Goal: Ask a question

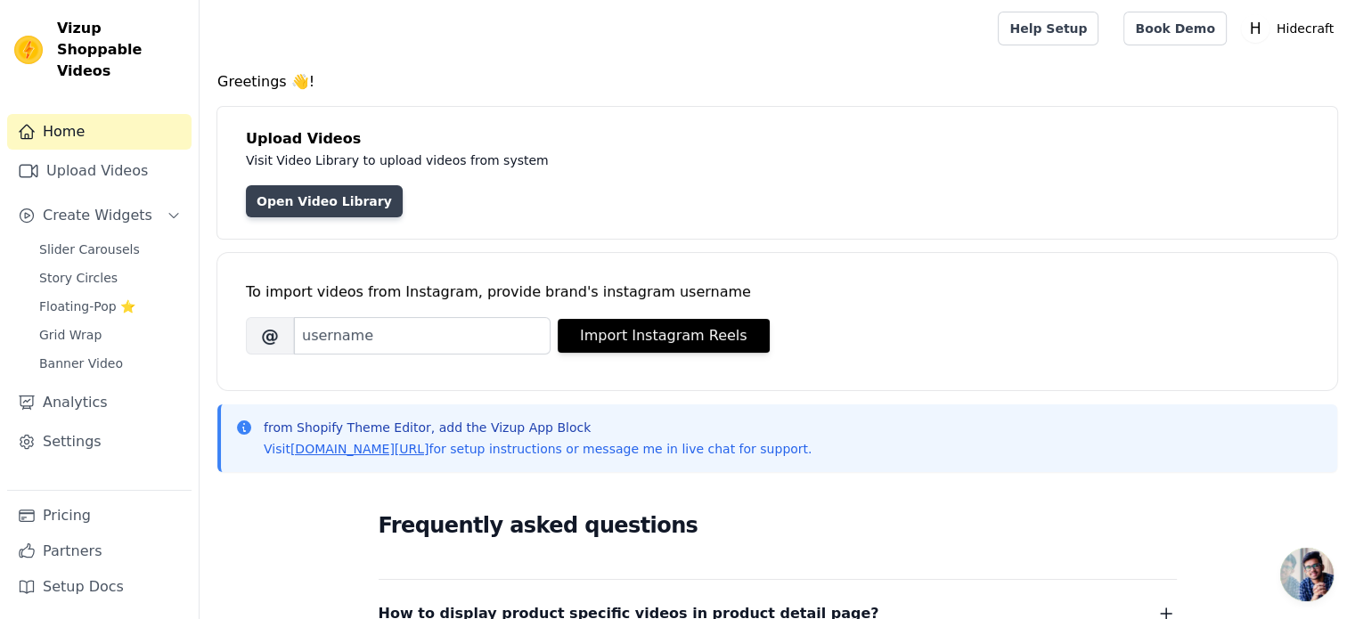
click at [275, 202] on link "Open Video Library" at bounding box center [324, 201] width 157 height 32
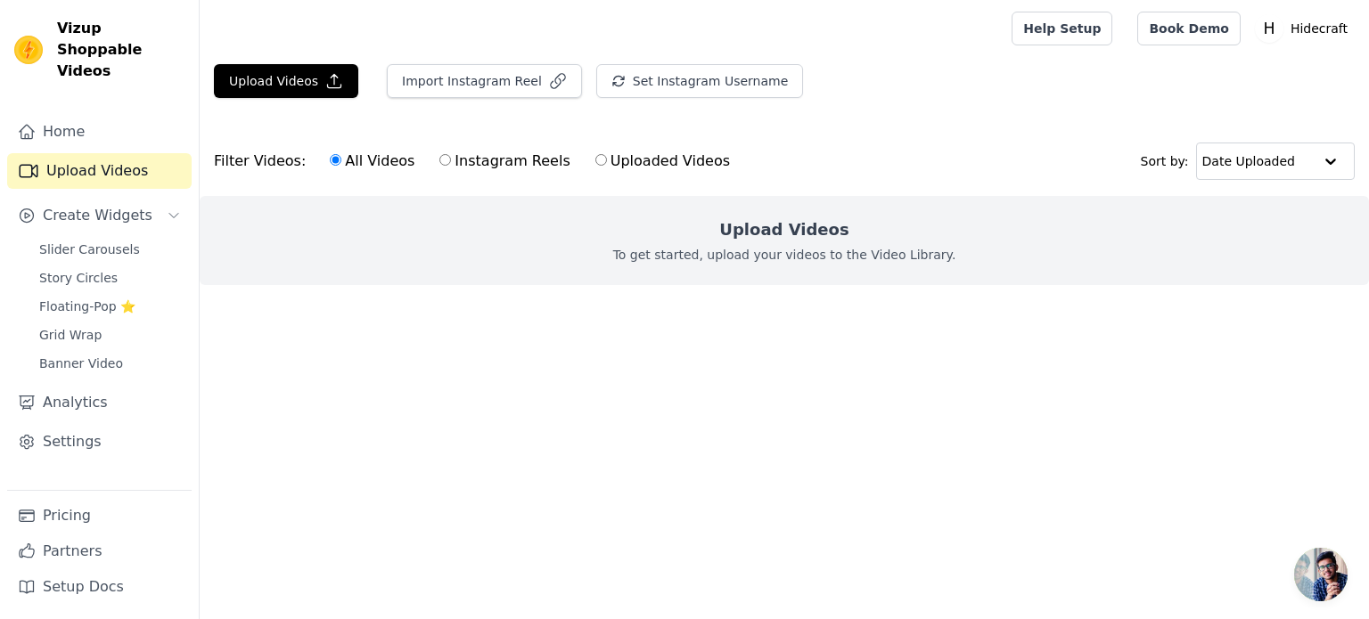
click at [595, 158] on input "Uploaded Videos" at bounding box center [601, 160] width 12 height 12
radio input "true"
click at [595, 158] on input "Uploaded Videos" at bounding box center [601, 160] width 12 height 12
click at [297, 80] on button "Upload Videos" at bounding box center [286, 81] width 144 height 34
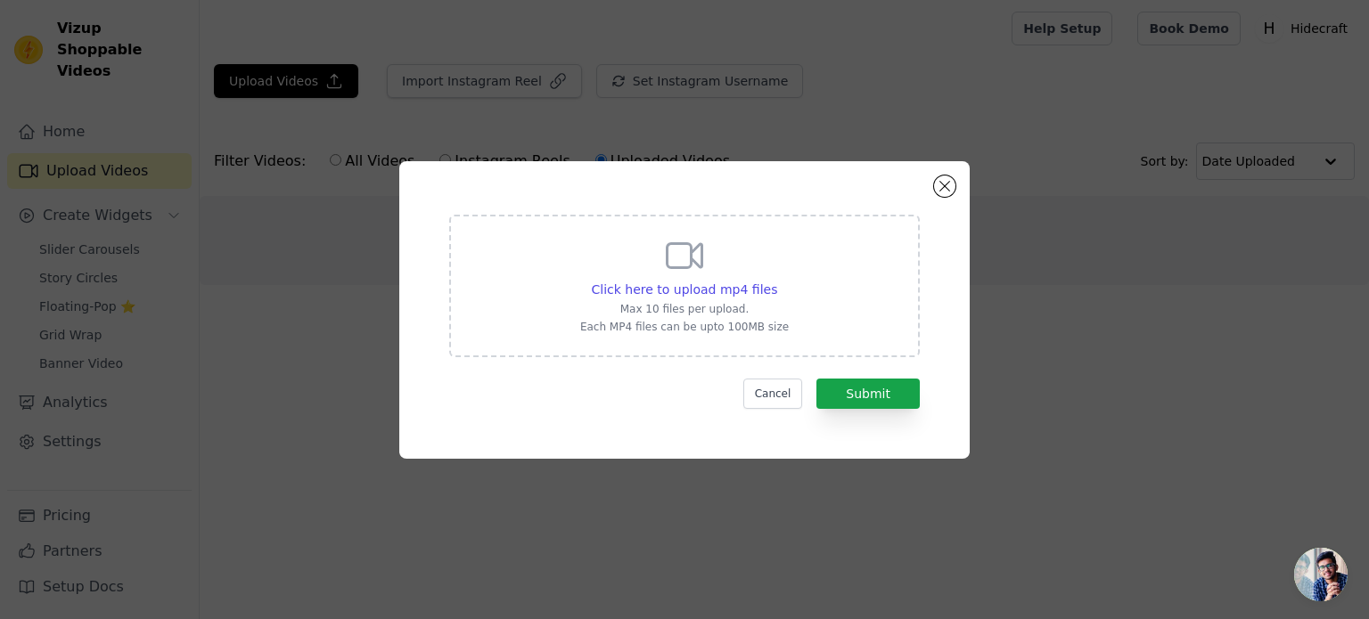
click at [728, 309] on p "Max 10 files per upload." at bounding box center [684, 309] width 209 height 14
click at [776, 281] on input "Click here to upload mp4 files Max 10 files per upload. Each MP4 files can be u…" at bounding box center [776, 280] width 1 height 1
type input "C:\fakepath\AQOp1y_9qkc2BBlSWOWP8RScVLn7mIeo13aHUIBbLYMrWYC9OP-njlgjA1mBVc1B8DV…"
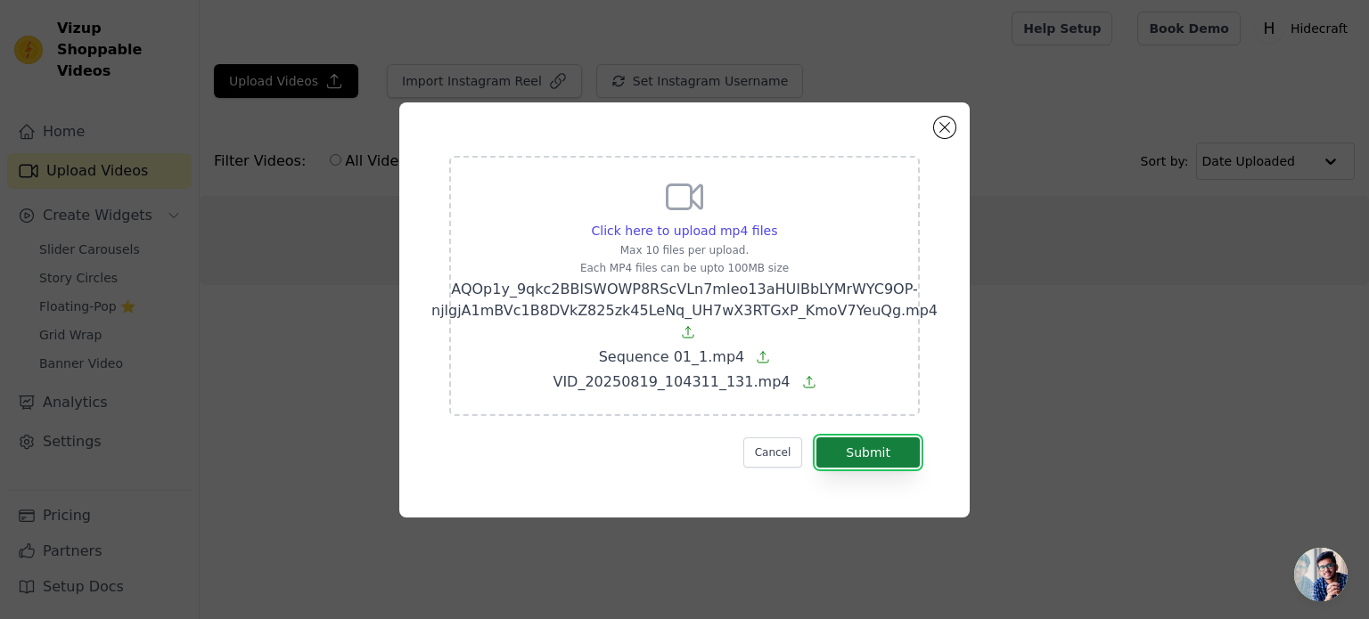
click at [855, 457] on button "Submit" at bounding box center [867, 453] width 103 height 30
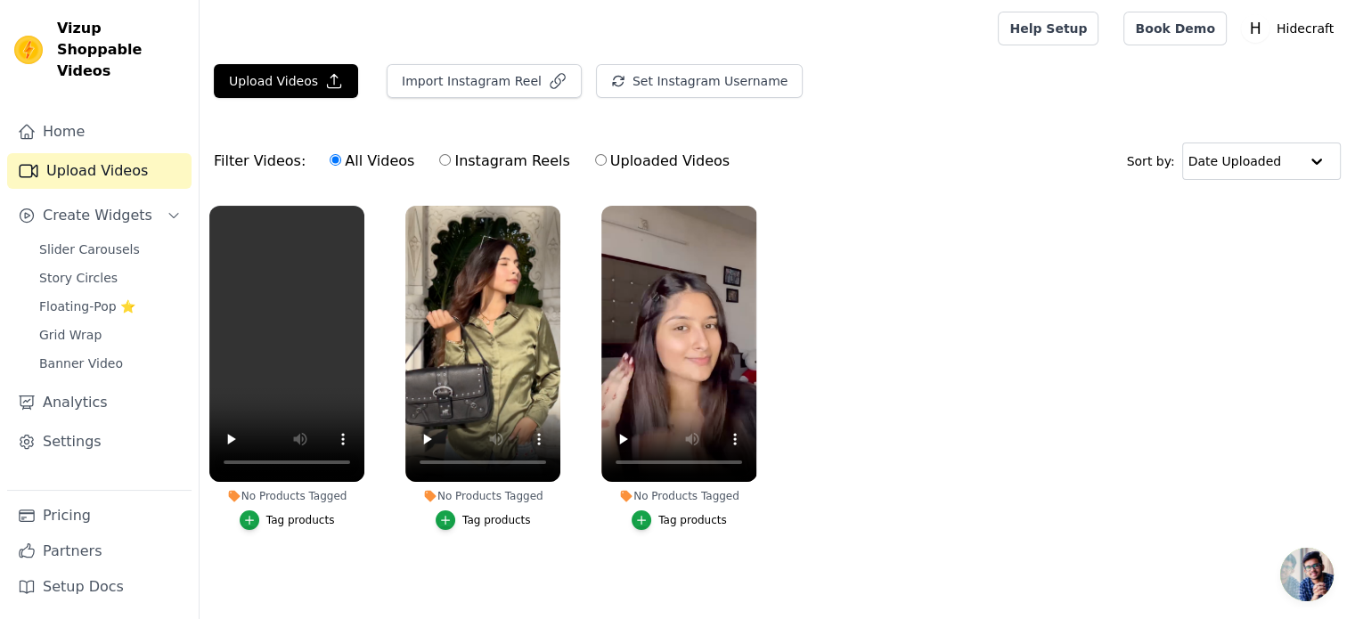
click at [285, 522] on div "Tag products" at bounding box center [300, 520] width 69 height 14
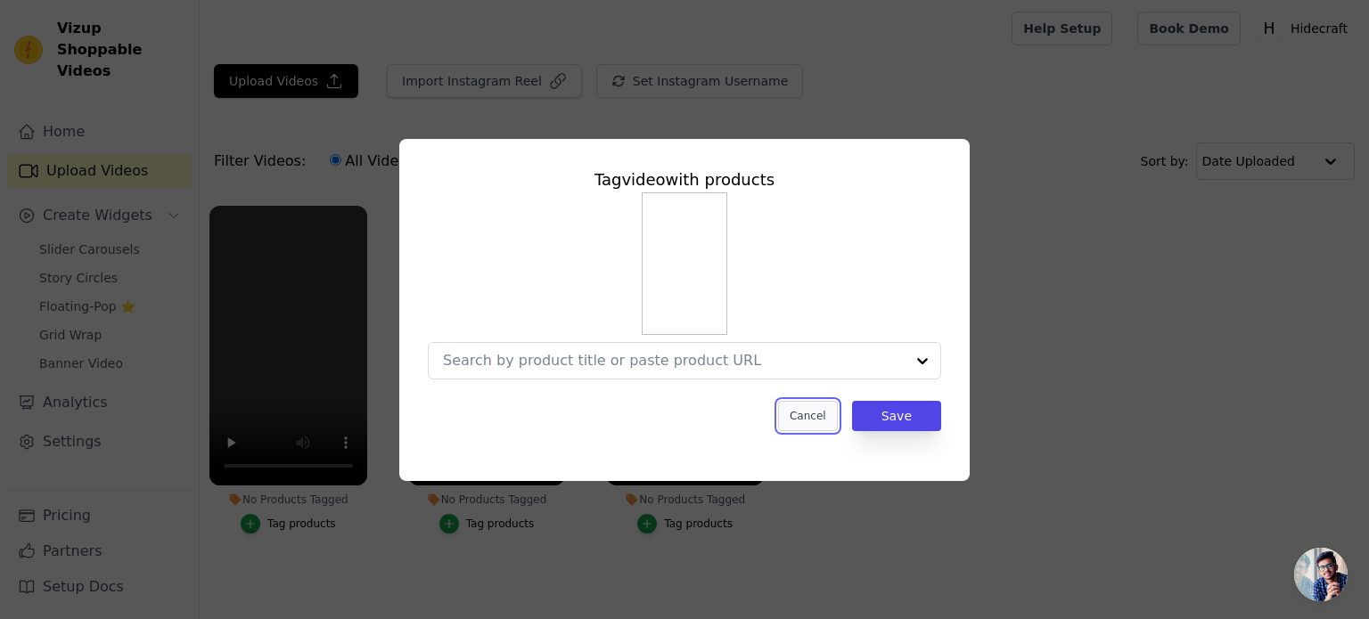
click at [823, 410] on button "Cancel" at bounding box center [808, 416] width 60 height 30
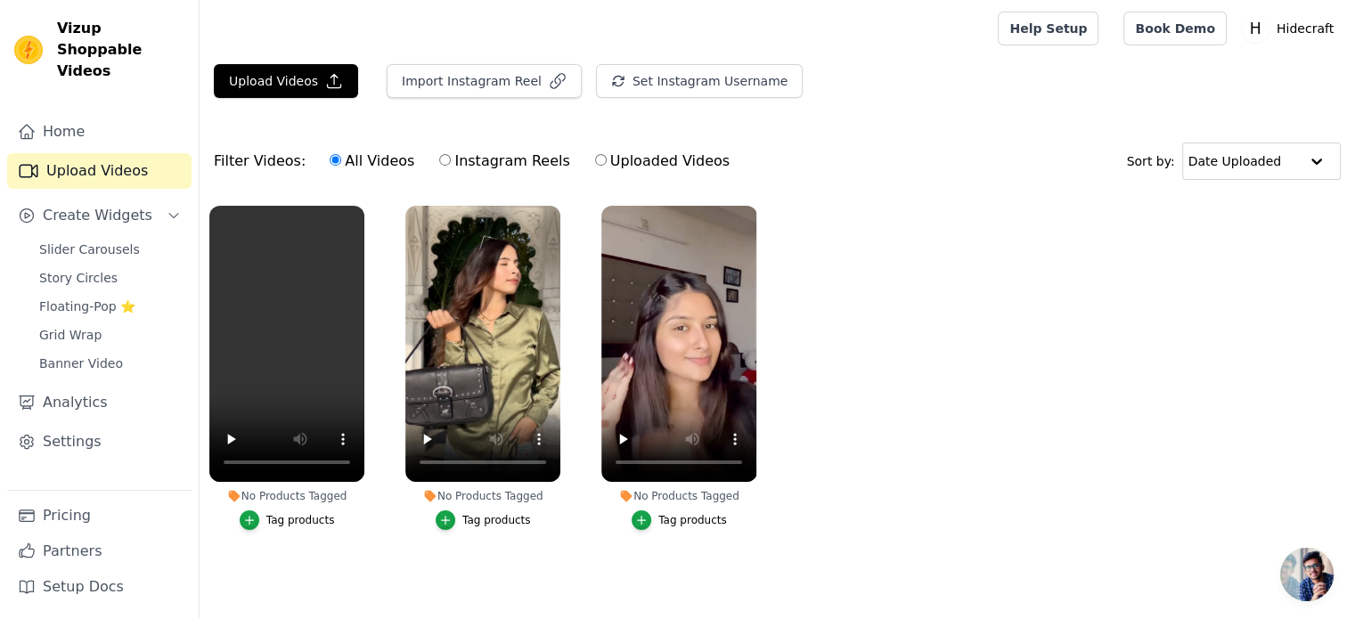
click at [474, 524] on div "Tag products" at bounding box center [496, 520] width 69 height 14
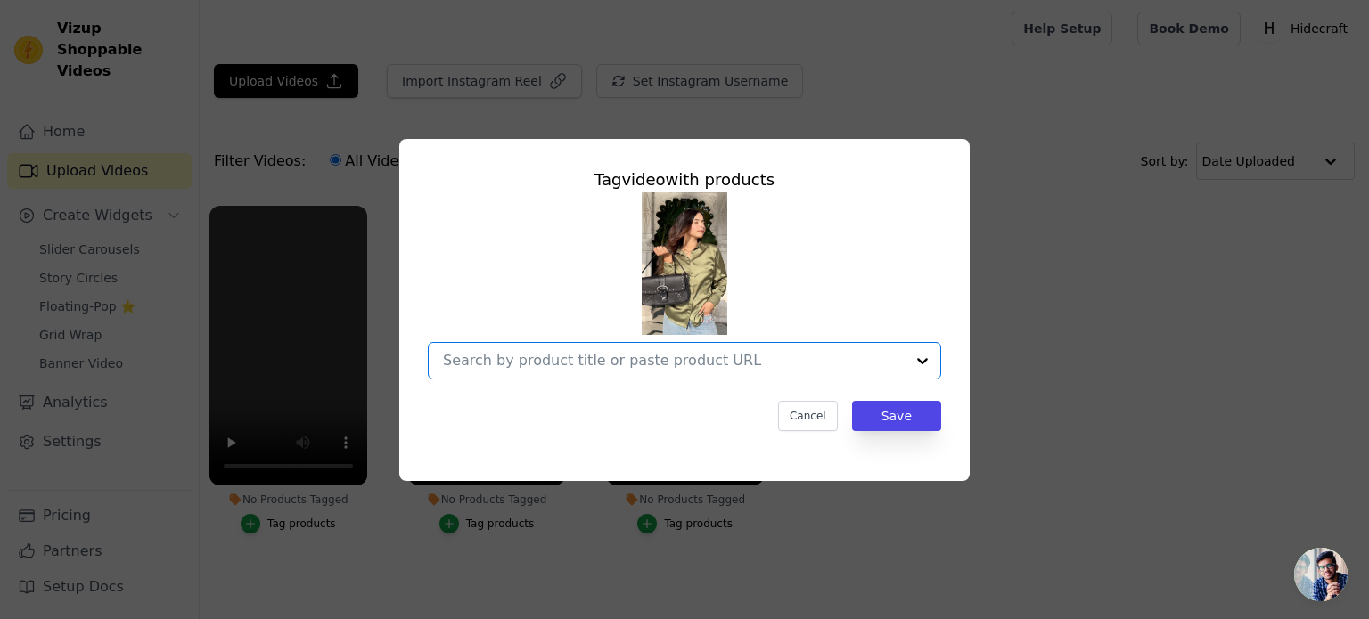
click at [564, 363] on input "No Products Tagged Tag video with products Option undefined, selected. Select i…" at bounding box center [674, 360] width 462 height 17
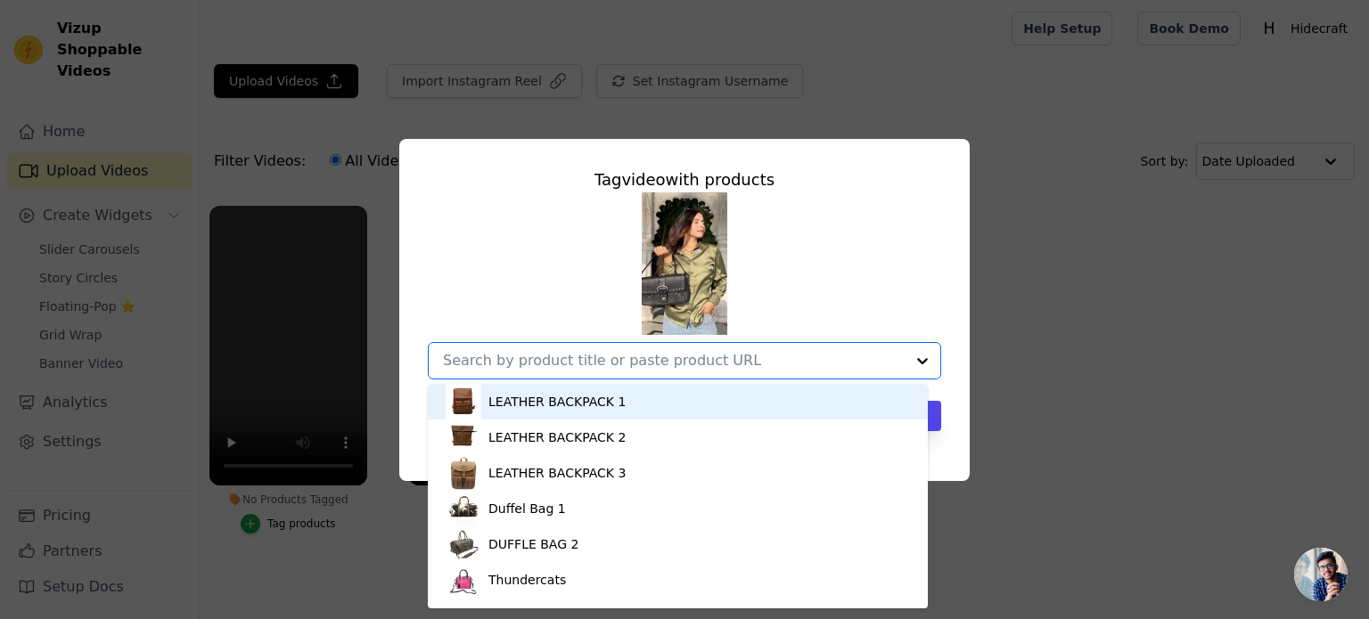
paste input "https://yamcy0-6s.myshopify.com/products/thundercats-6?variant=42897532059729"
type input "https://yamcy0-6s.myshopify.com/products/thundercats-6?variant=42897532059729"
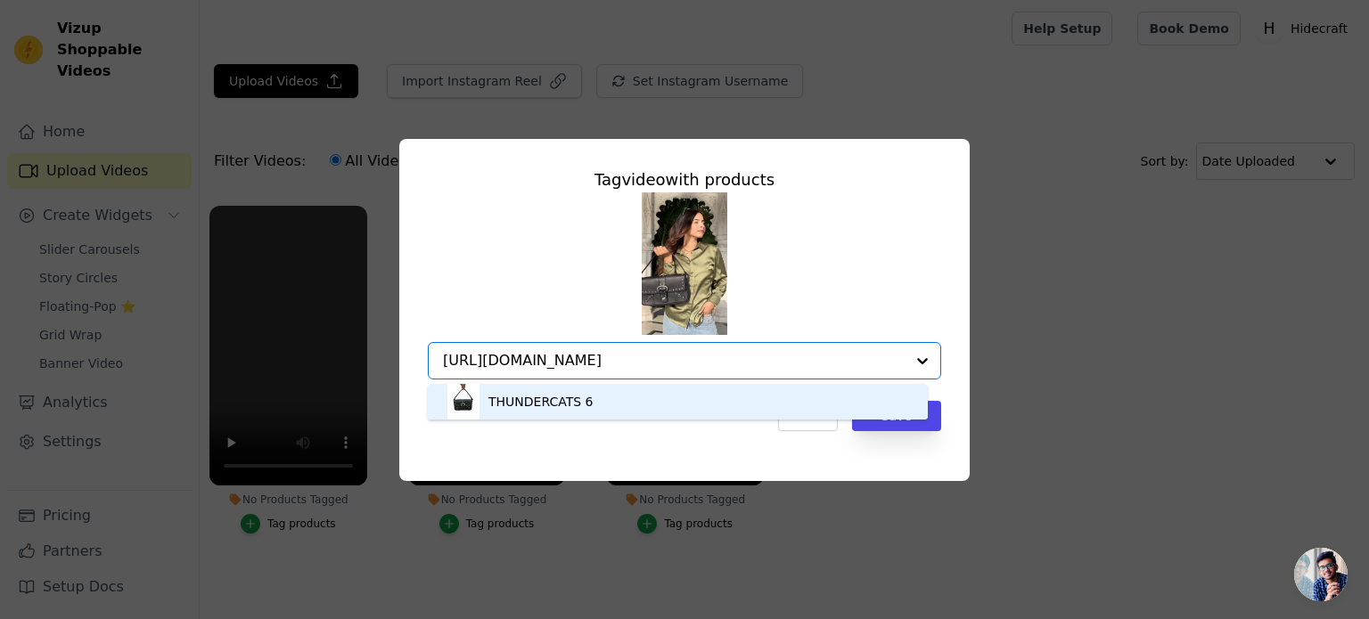
click at [574, 405] on div "THUNDERCATS 6" at bounding box center [540, 402] width 105 height 18
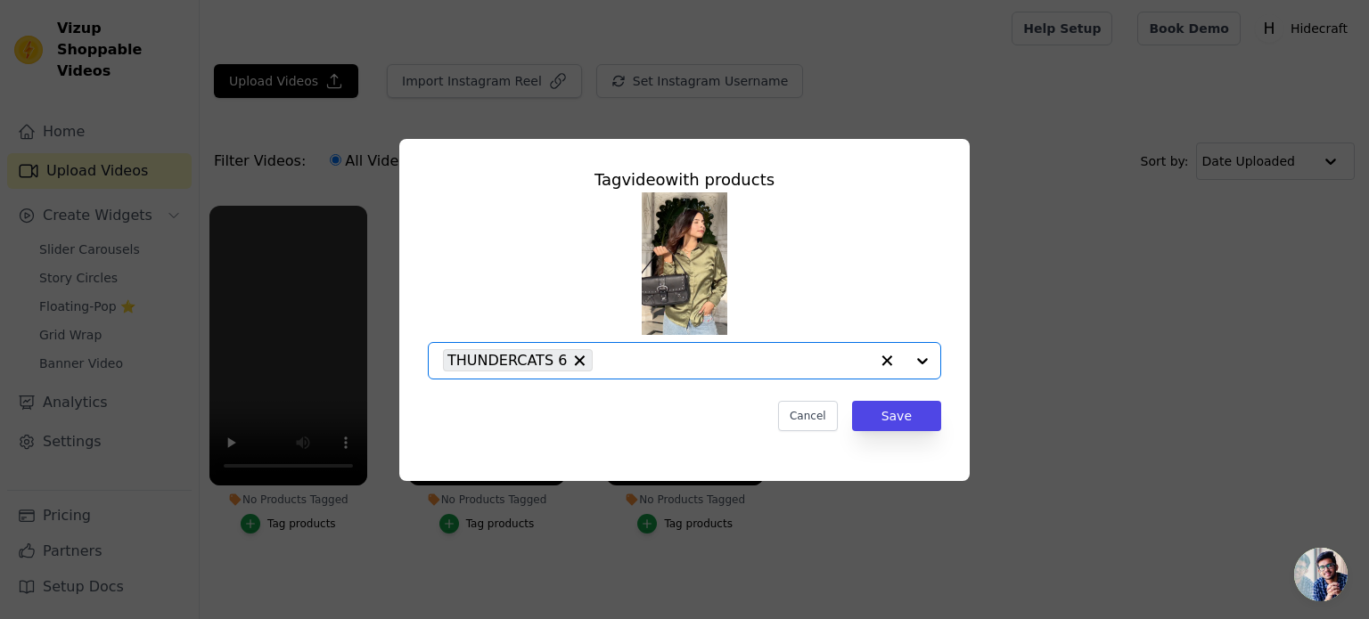
scroll to position [0, 0]
click at [899, 418] on button "Save" at bounding box center [896, 416] width 89 height 30
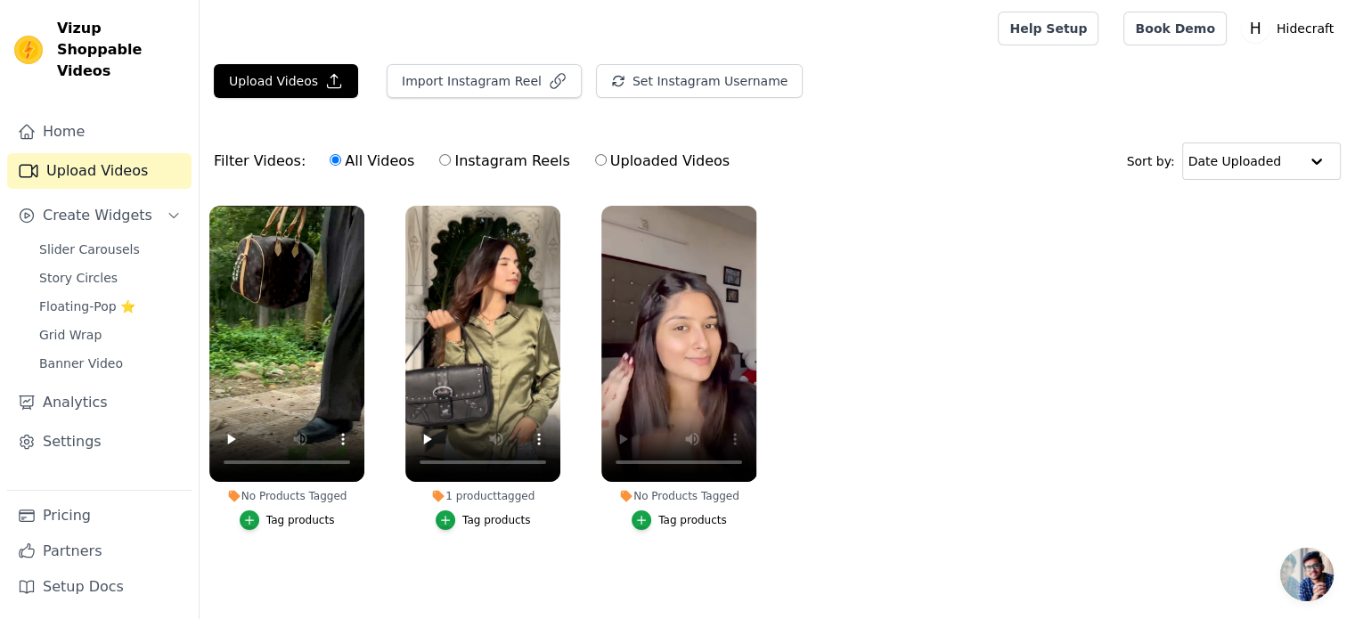
click at [664, 513] on div "Tag products" at bounding box center [693, 520] width 69 height 14
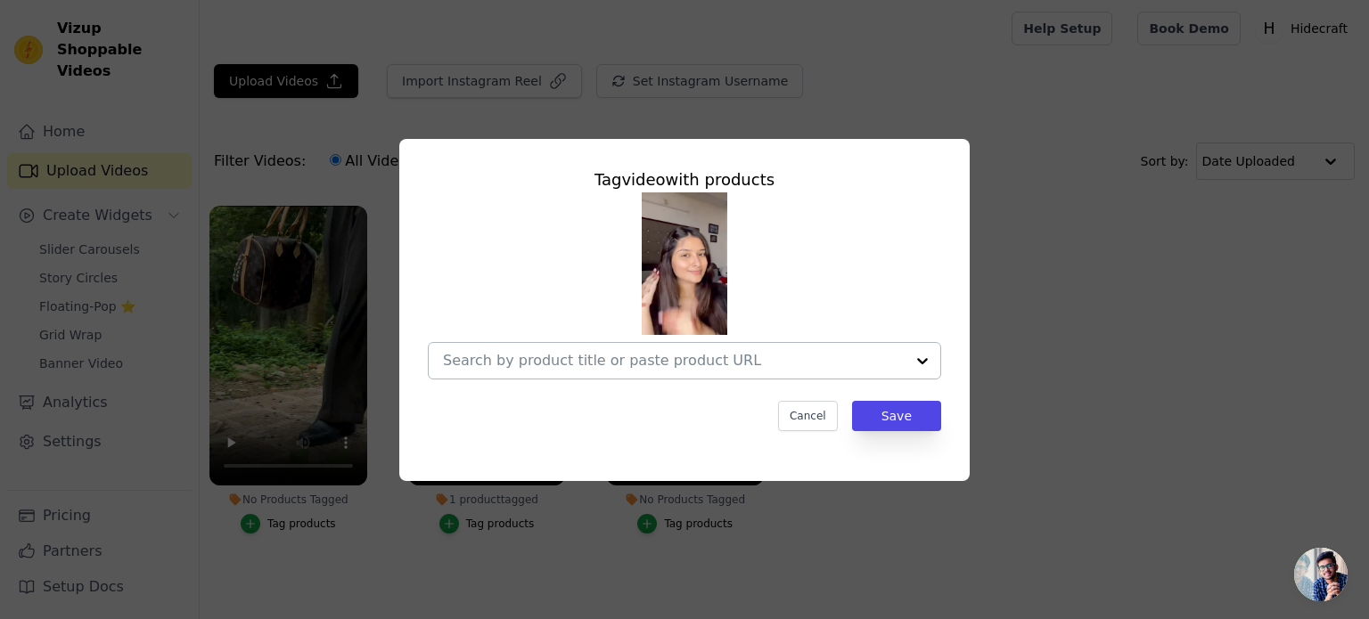
click at [674, 375] on div at bounding box center [674, 361] width 462 height 36
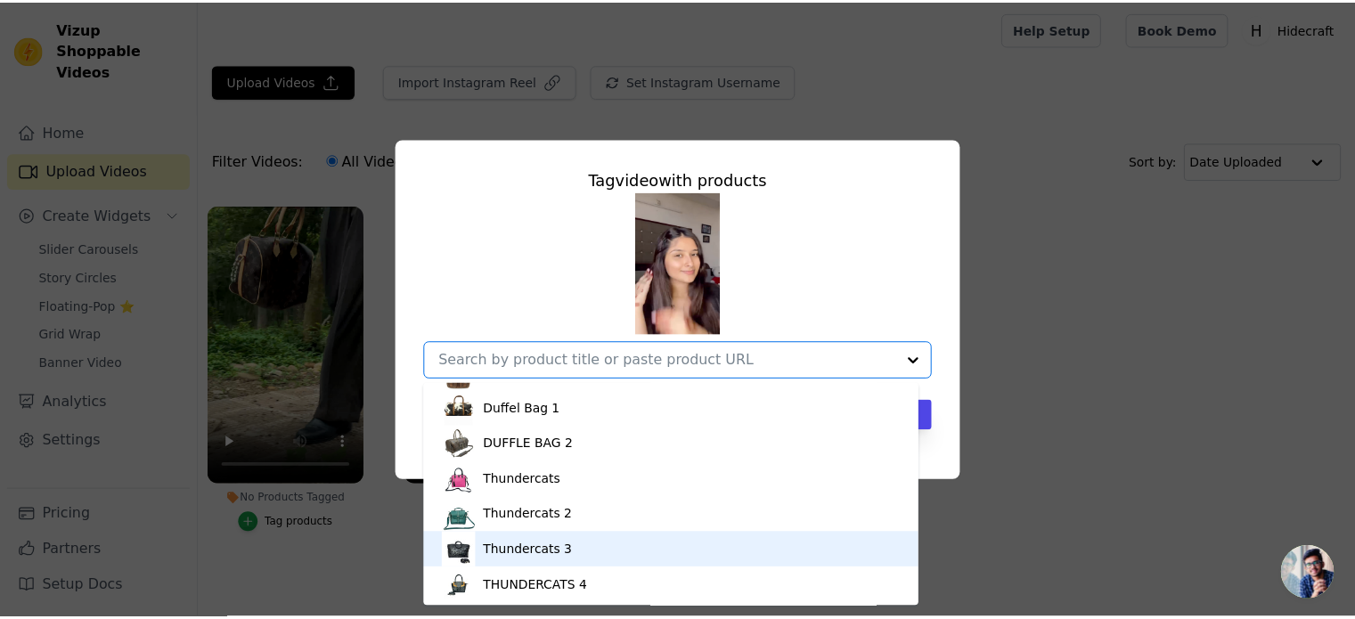
scroll to position [103, 0]
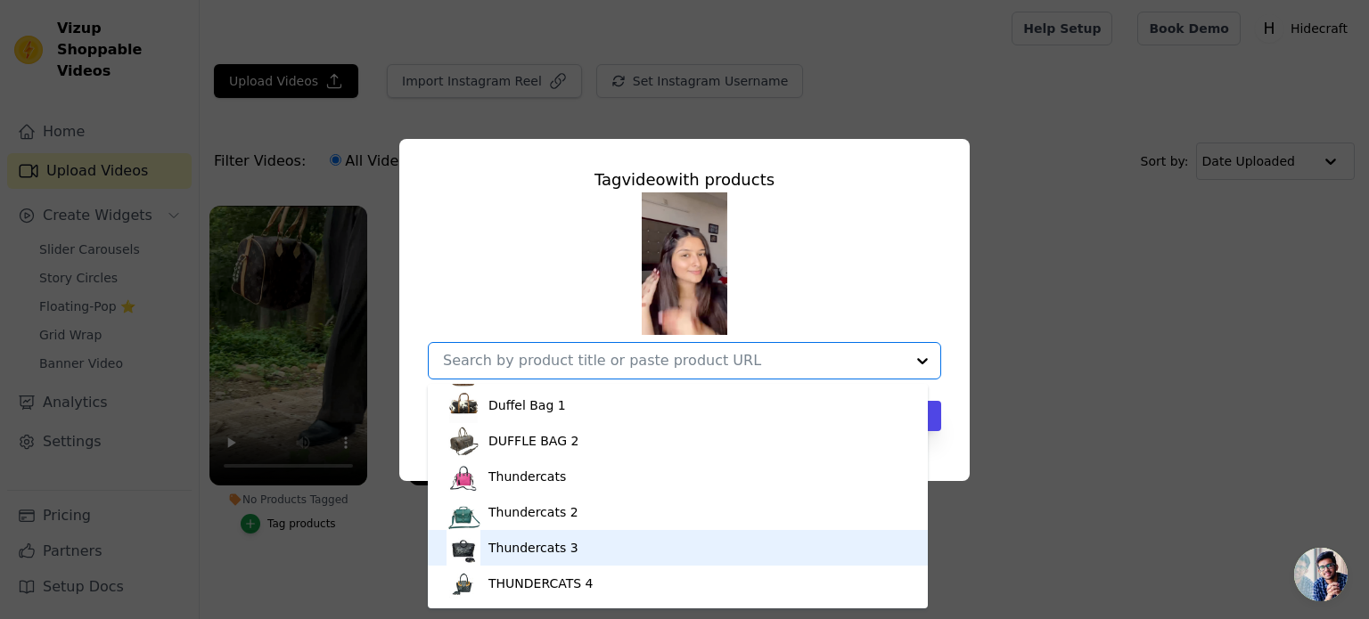
click at [569, 545] on div "Thundercats 3" at bounding box center [678, 548] width 464 height 36
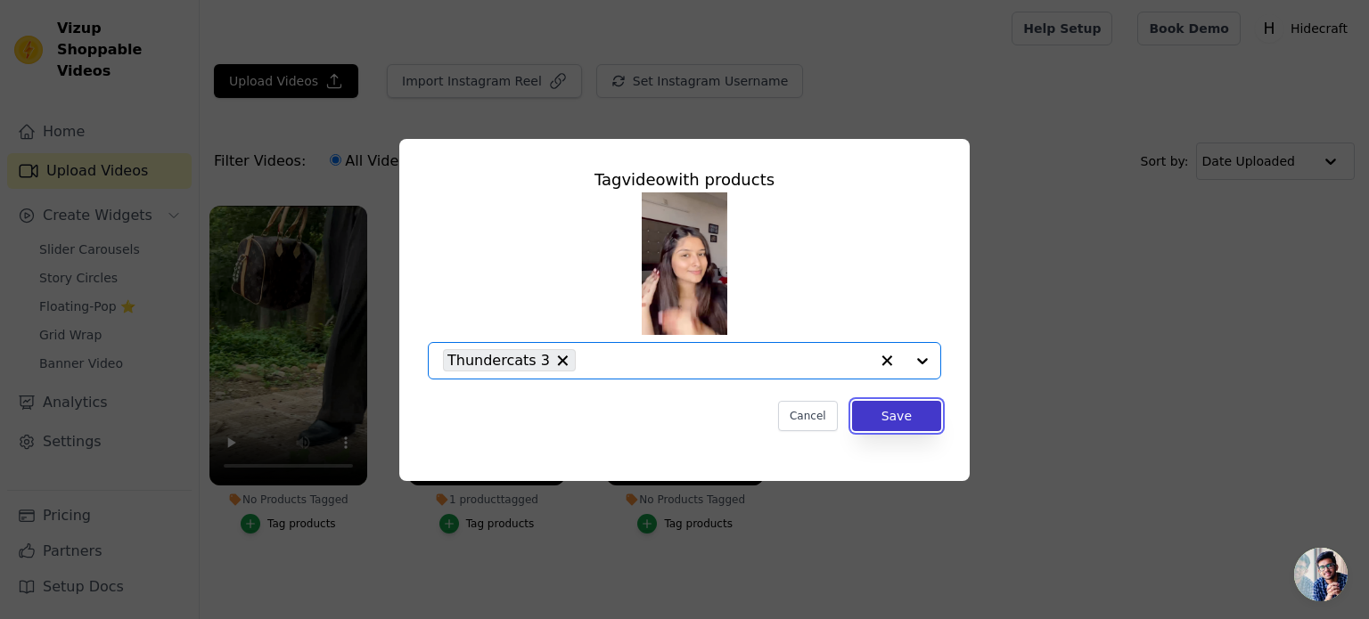
click at [903, 427] on button "Save" at bounding box center [896, 416] width 89 height 30
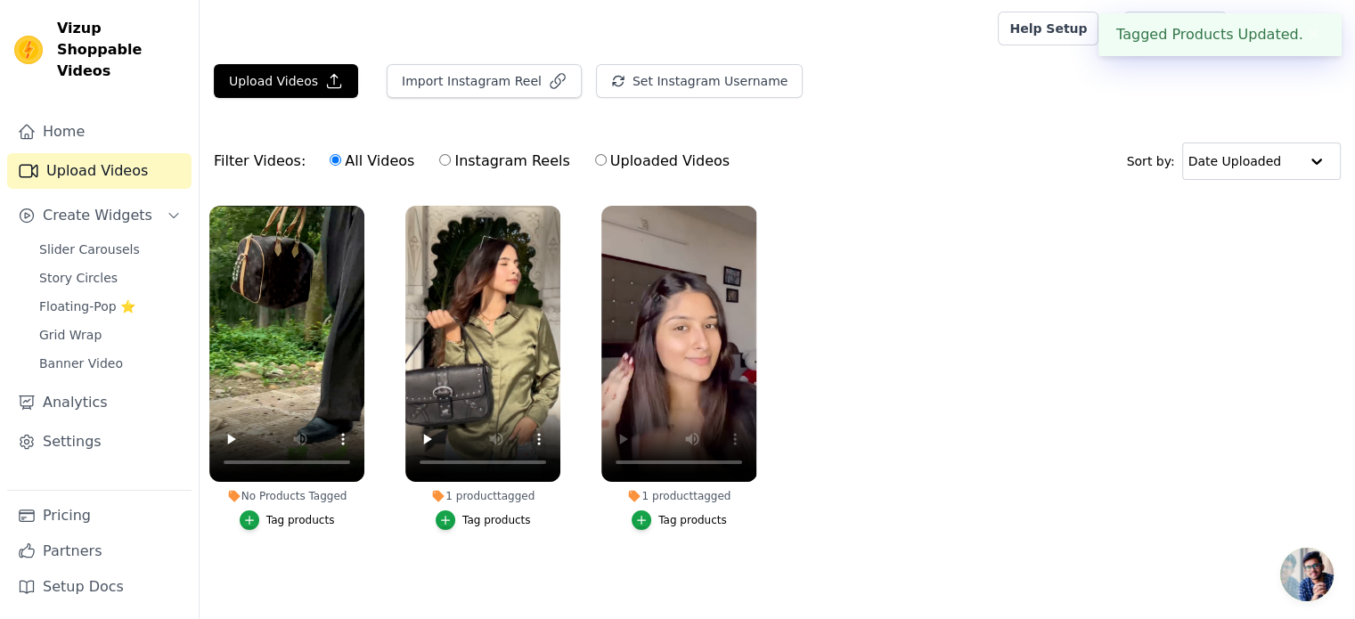
click at [291, 519] on div "Tag products" at bounding box center [300, 520] width 69 height 14
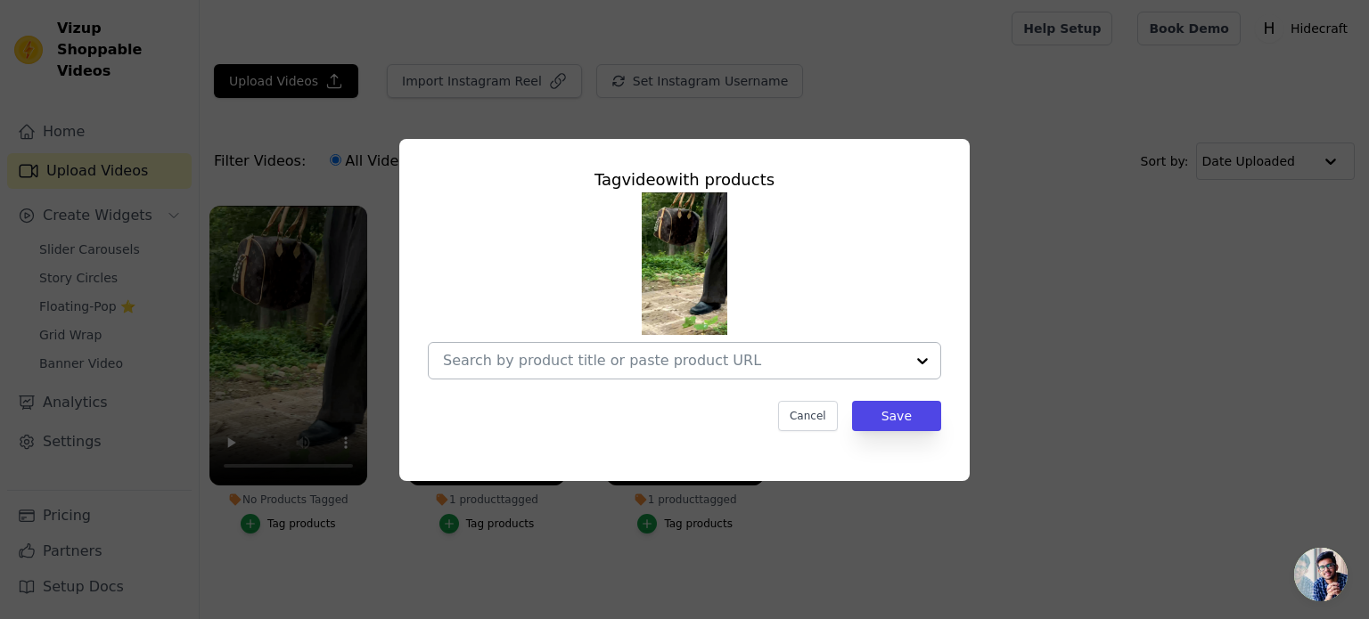
click at [652, 358] on input "No Products Tagged Tag video with products Cancel Save Tag products" at bounding box center [674, 360] width 462 height 17
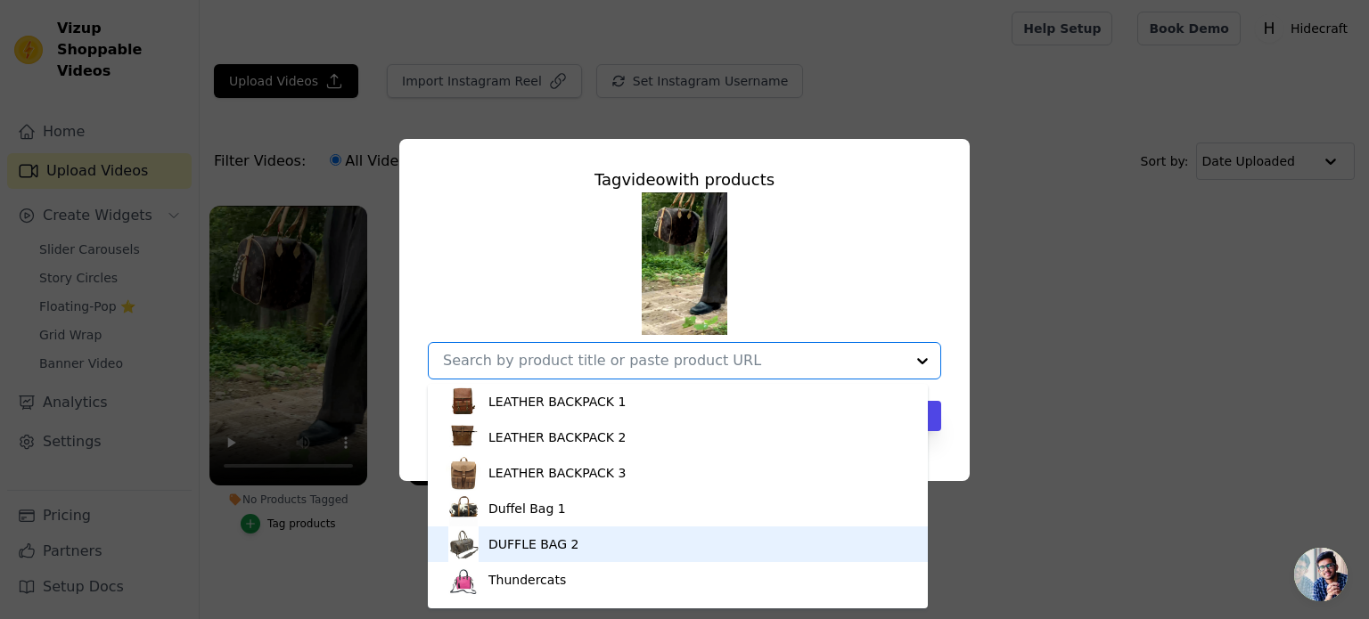
click at [546, 540] on div "DUFFLE BAG 2" at bounding box center [533, 545] width 90 height 18
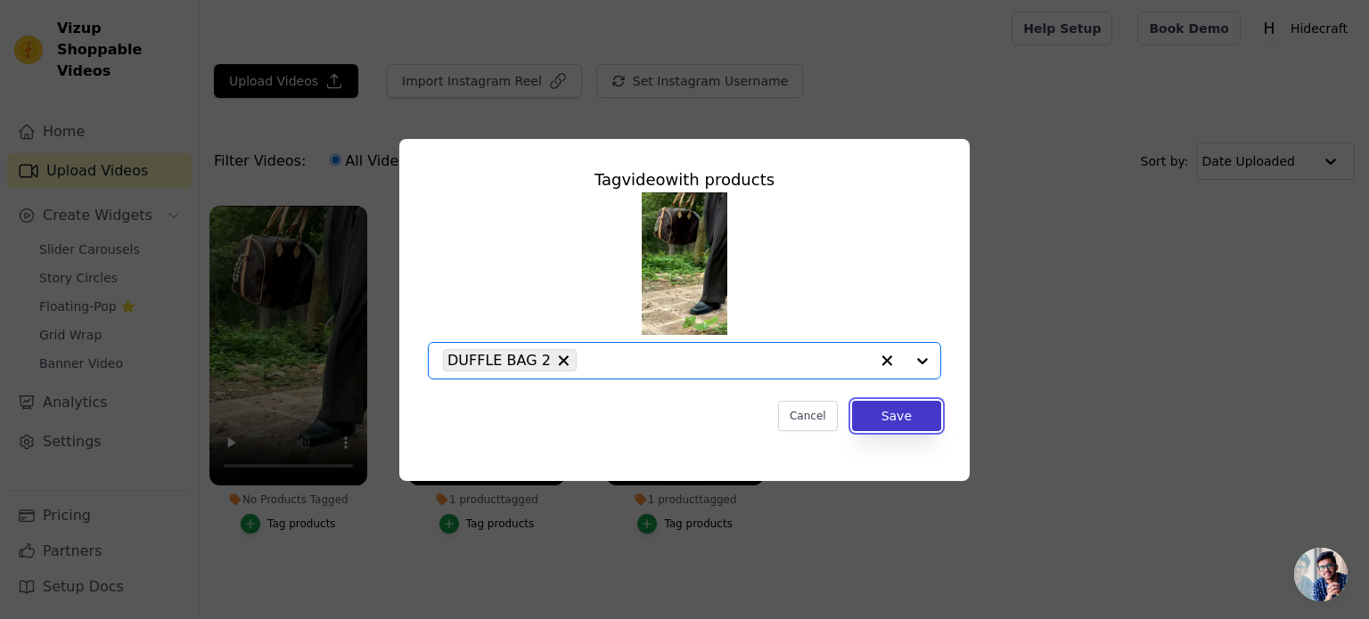
click at [864, 426] on button "Save" at bounding box center [896, 416] width 89 height 30
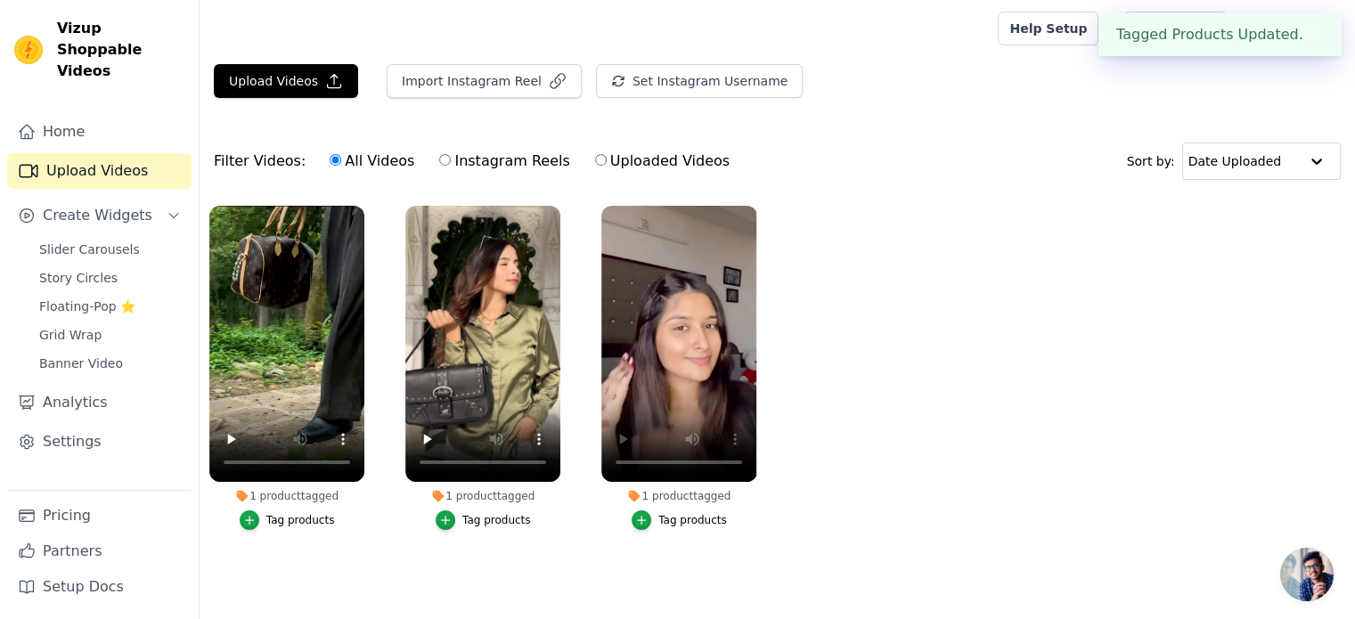
scroll to position [0, 0]
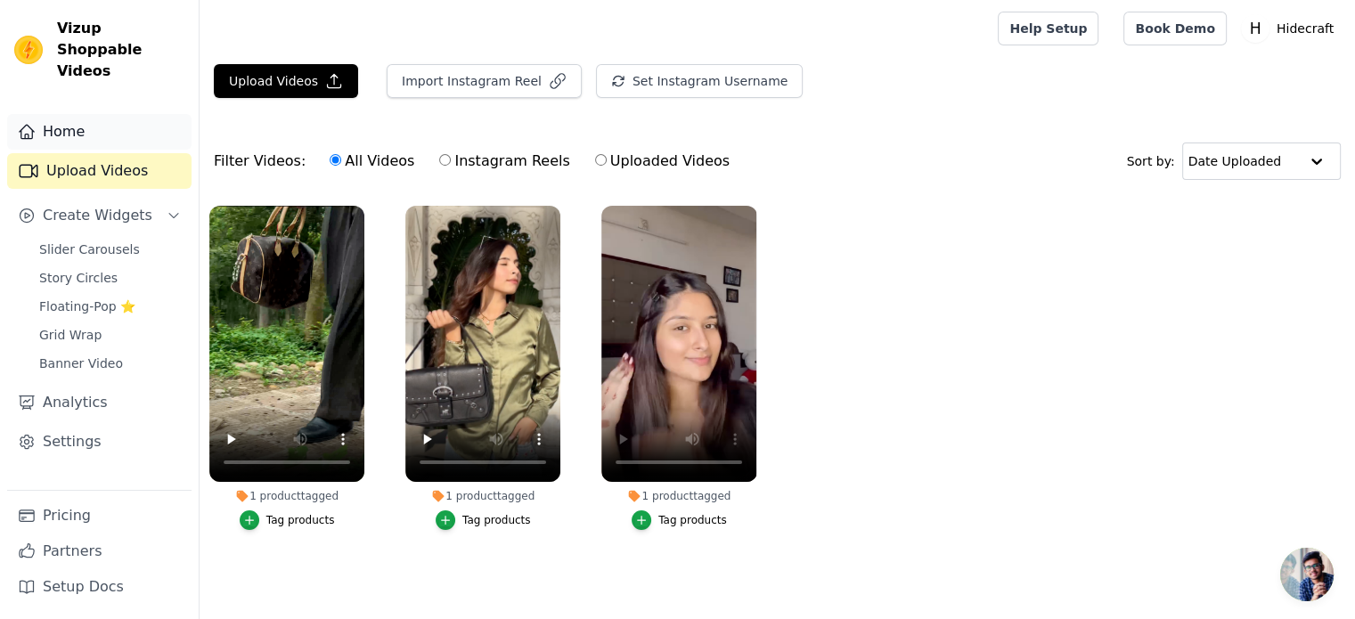
click at [89, 117] on link "Home" at bounding box center [99, 132] width 184 height 36
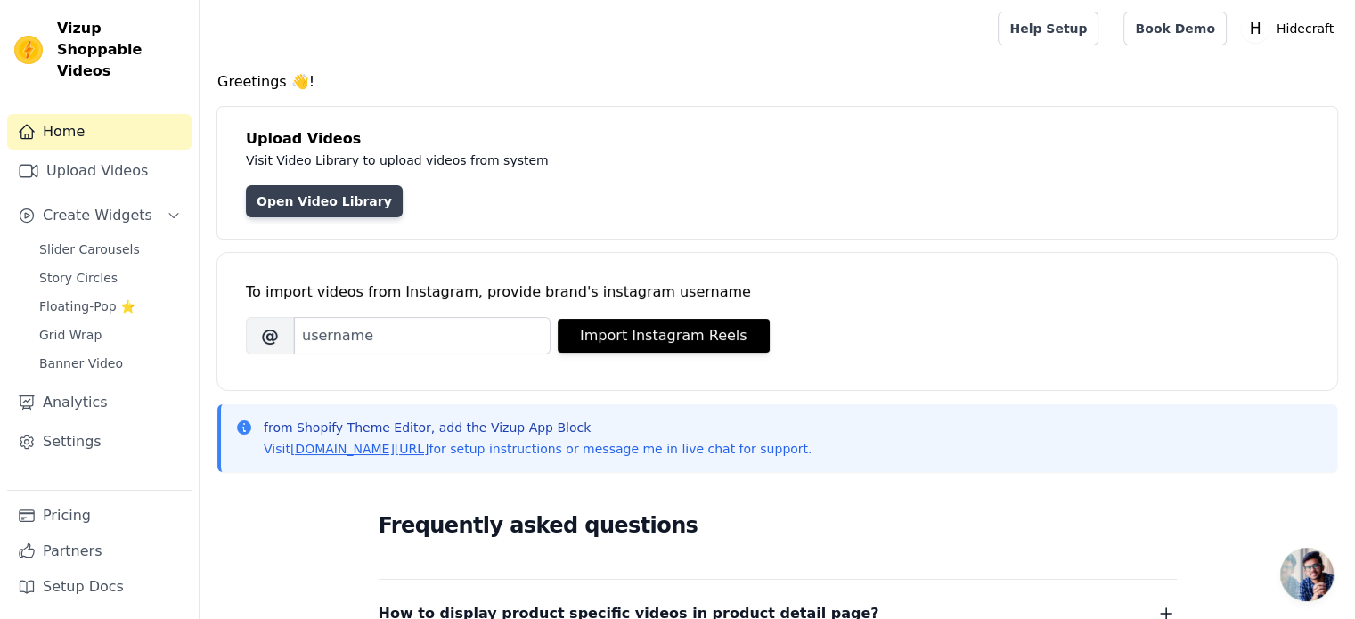
click at [338, 196] on link "Open Video Library" at bounding box center [324, 201] width 157 height 32
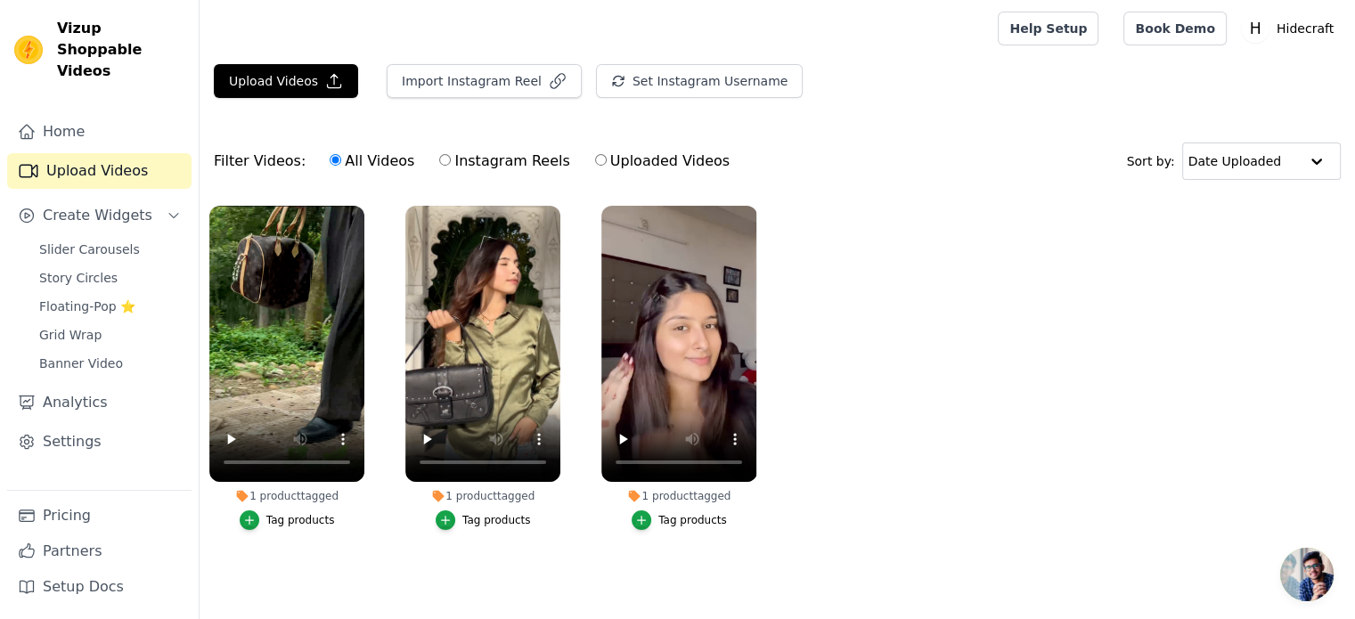
click at [595, 160] on input "Uploaded Videos" at bounding box center [601, 160] width 12 height 12
radio input "true"
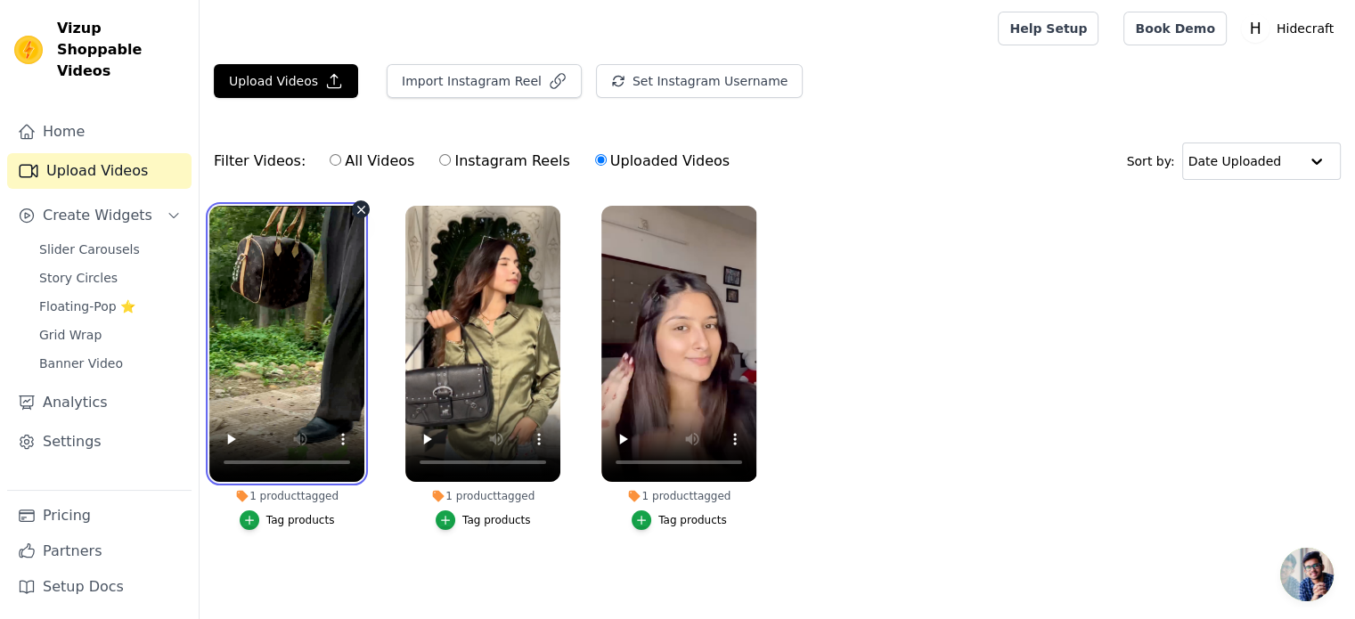
click at [349, 240] on video at bounding box center [286, 344] width 155 height 276
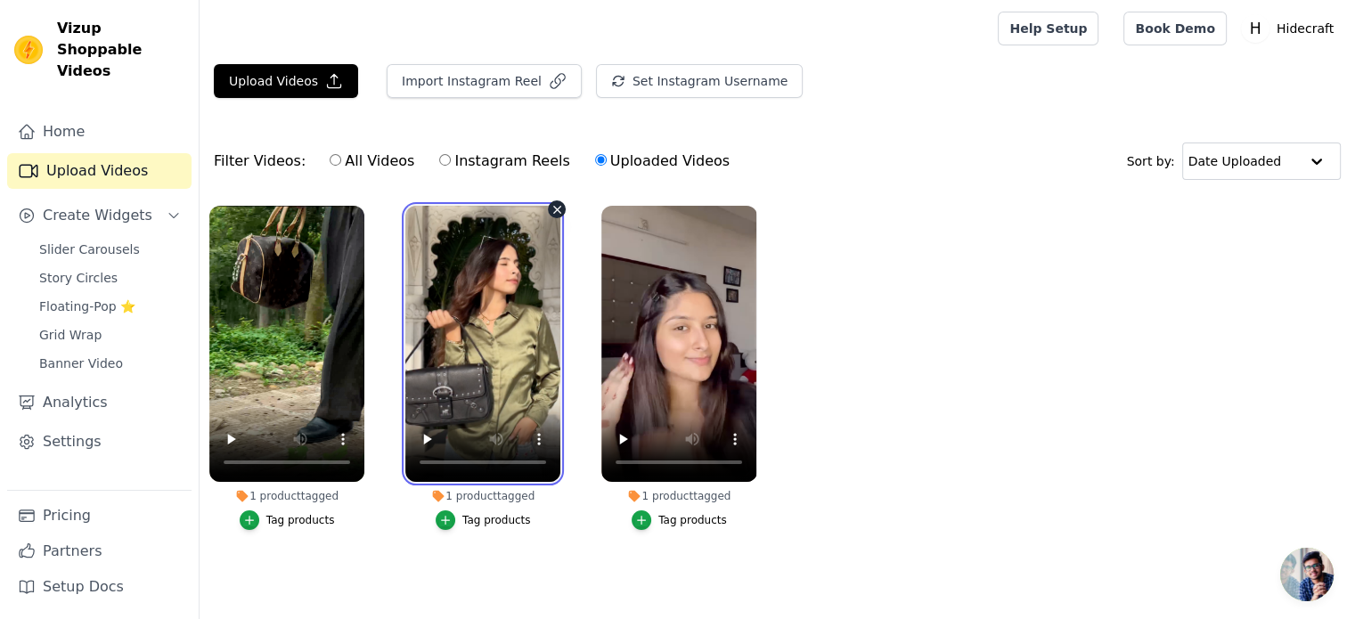
click at [449, 254] on video at bounding box center [482, 344] width 155 height 276
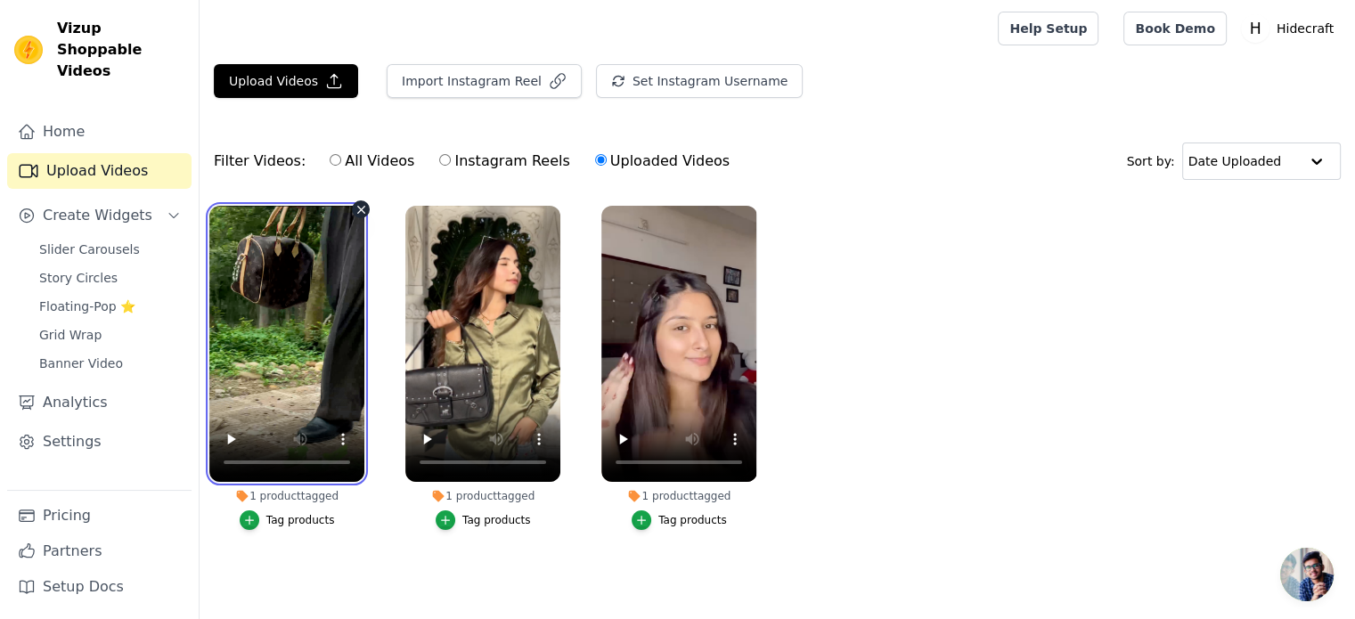
click at [301, 270] on video at bounding box center [286, 344] width 155 height 276
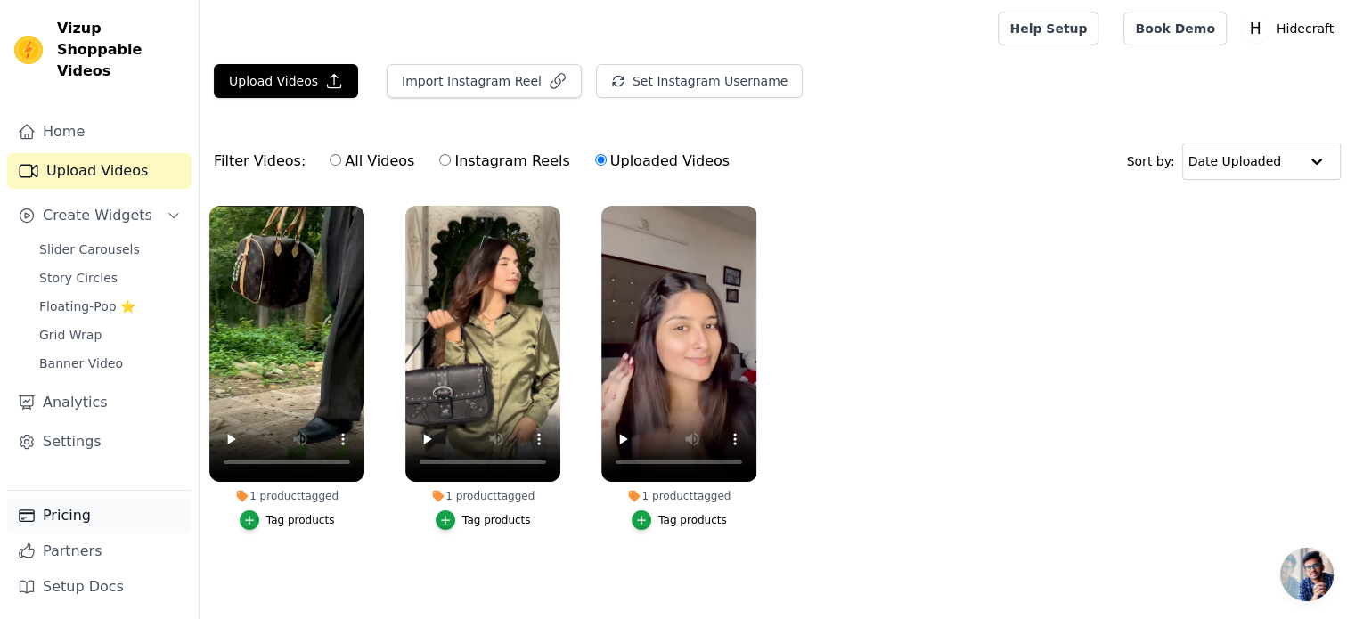
click at [96, 514] on link "Pricing" at bounding box center [99, 516] width 184 height 36
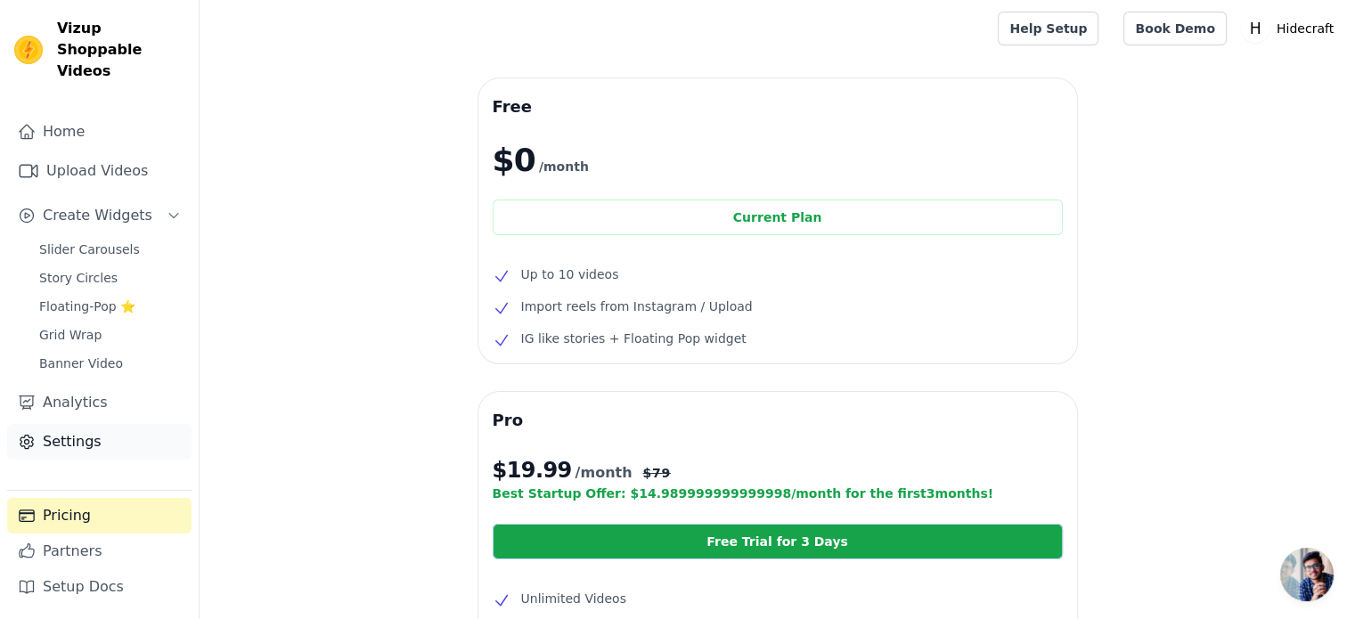
click at [139, 424] on link "Settings" at bounding box center [99, 442] width 184 height 36
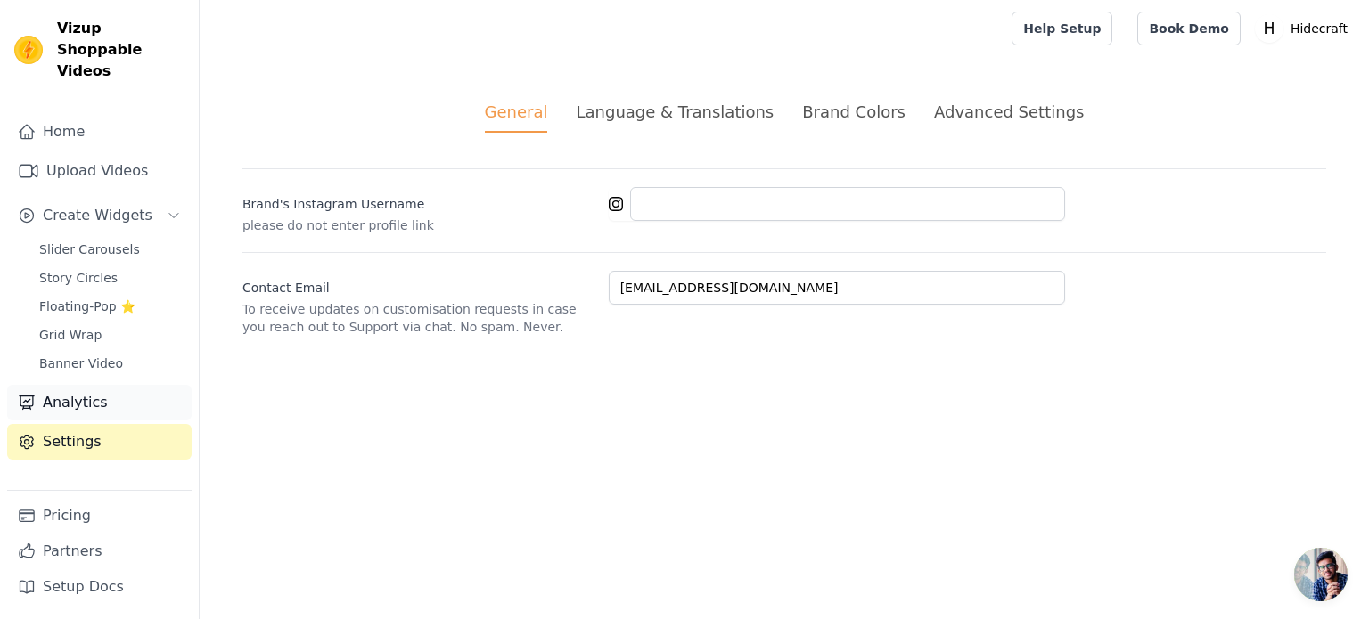
click at [127, 395] on link "Analytics" at bounding box center [99, 403] width 184 height 36
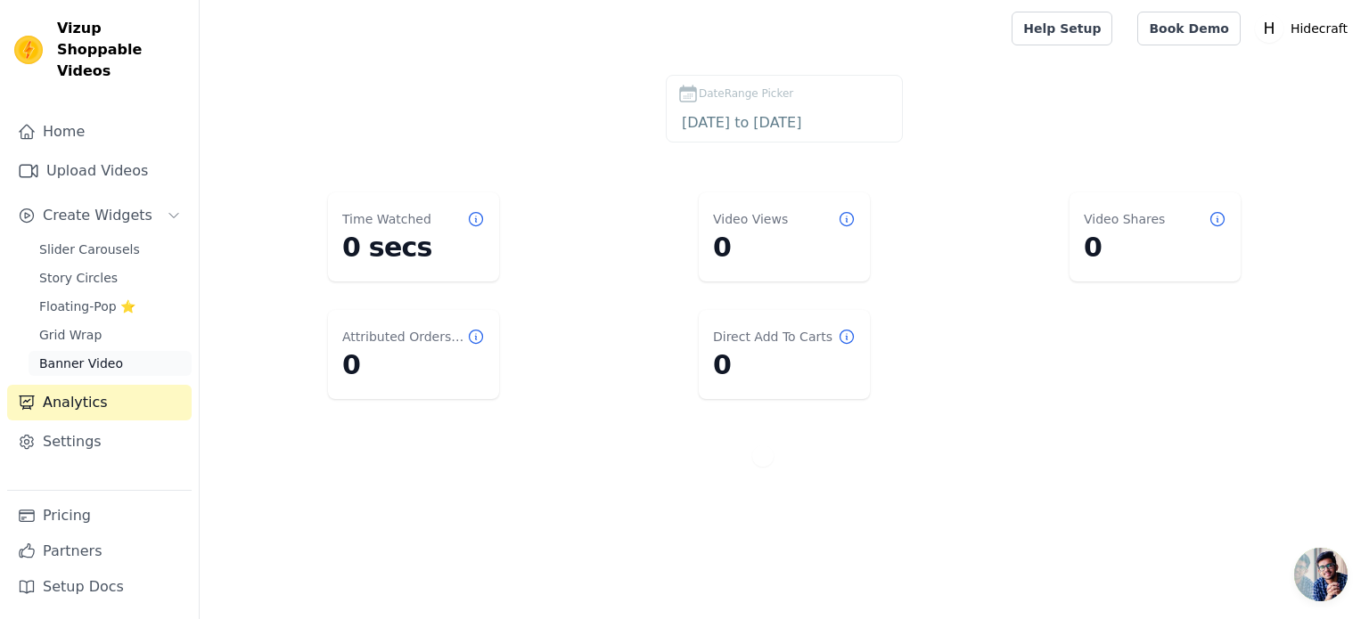
click at [135, 351] on link "Banner Video" at bounding box center [110, 363] width 163 height 25
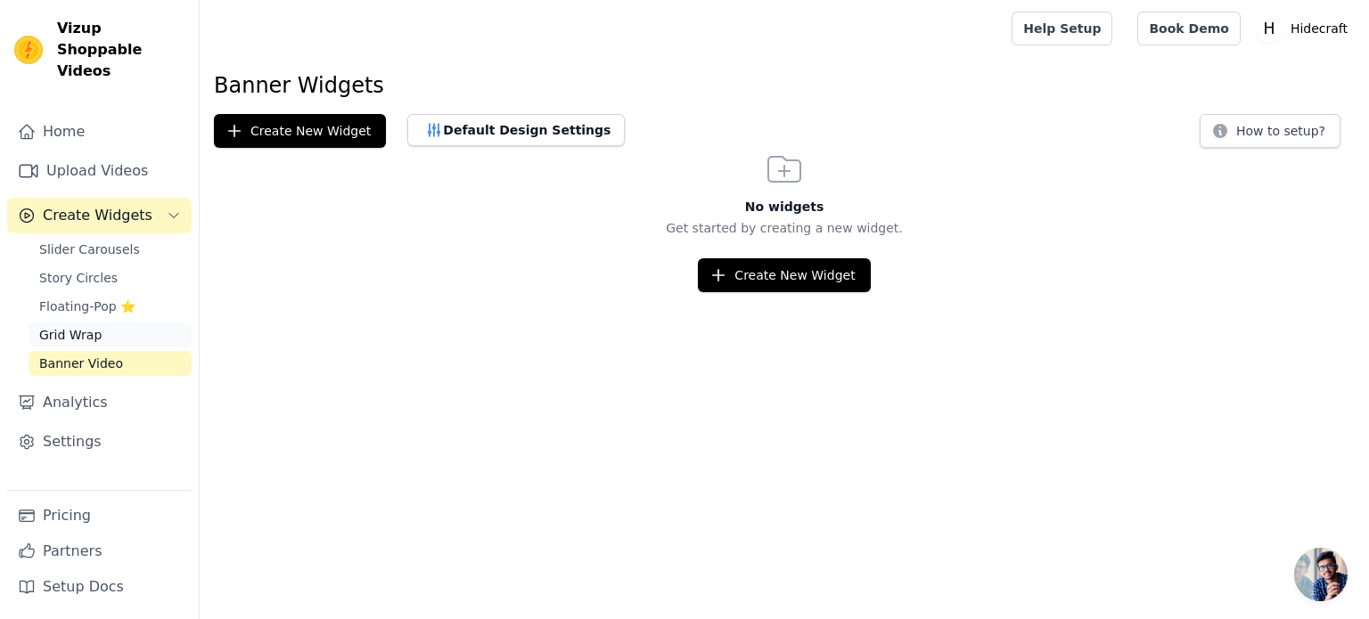
click at [124, 323] on link "Grid Wrap" at bounding box center [110, 335] width 163 height 25
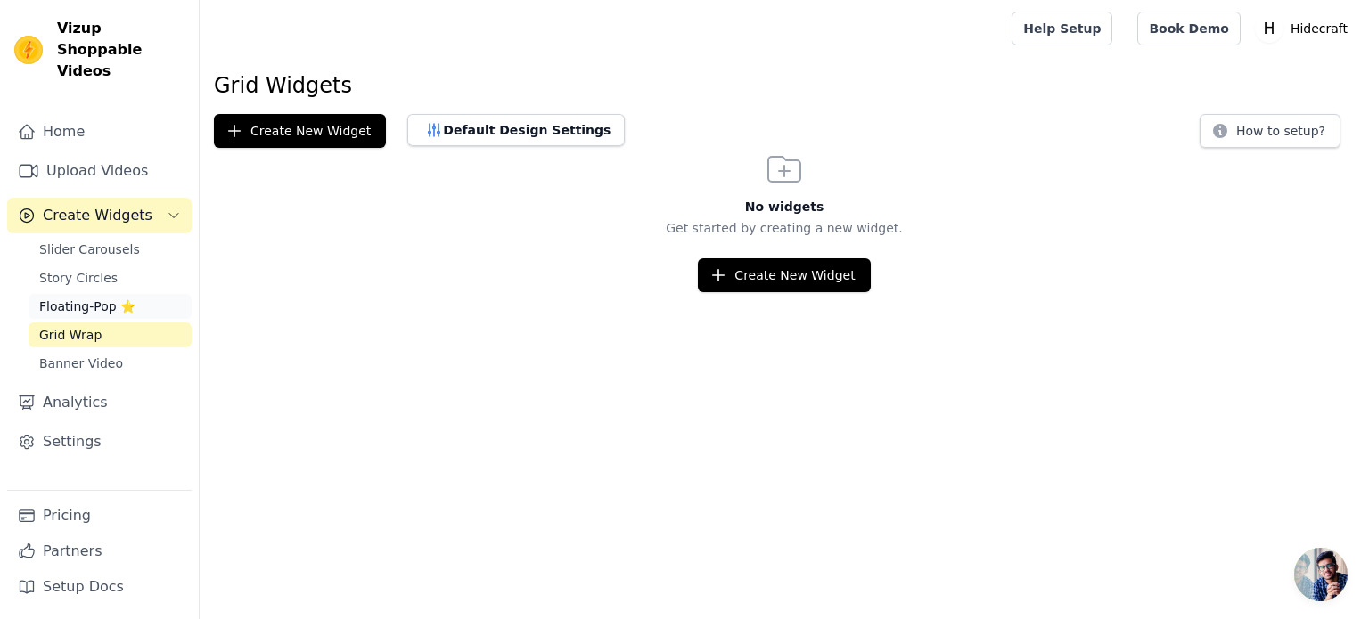
click at [103, 298] on span "Floating-Pop ⭐" at bounding box center [87, 307] width 96 height 18
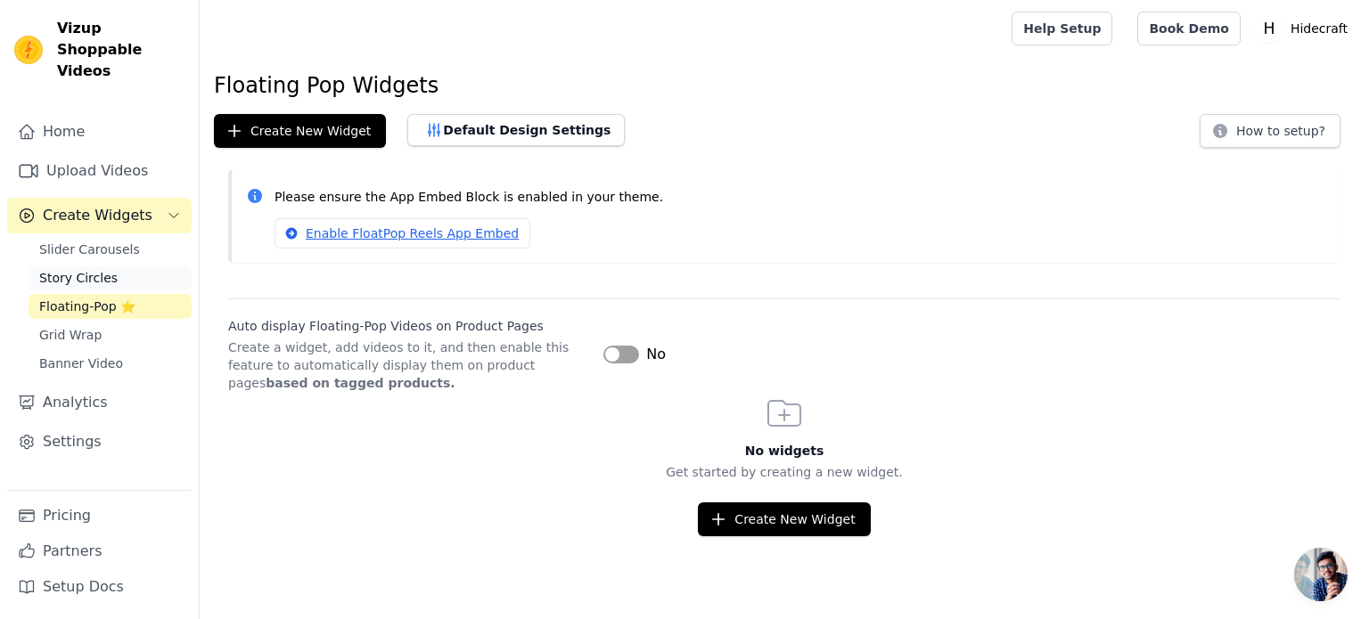
click at [105, 269] on span "Story Circles" at bounding box center [78, 278] width 78 height 18
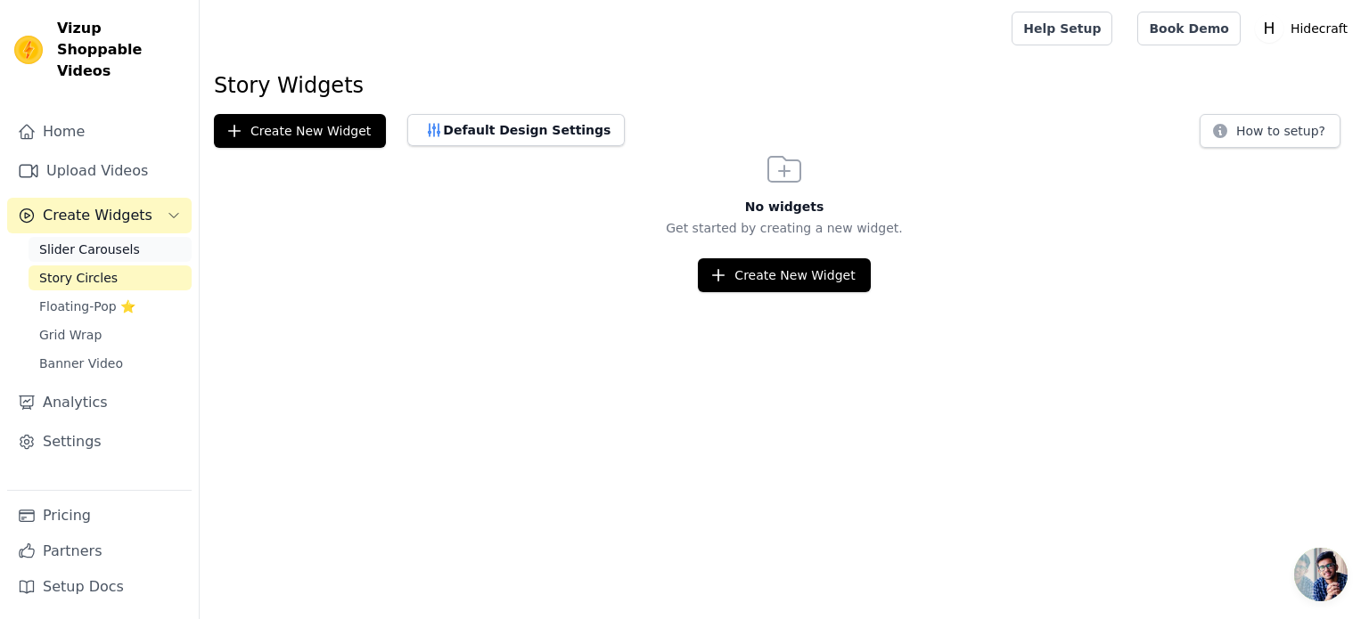
click at [105, 241] on span "Slider Carousels" at bounding box center [89, 250] width 101 height 18
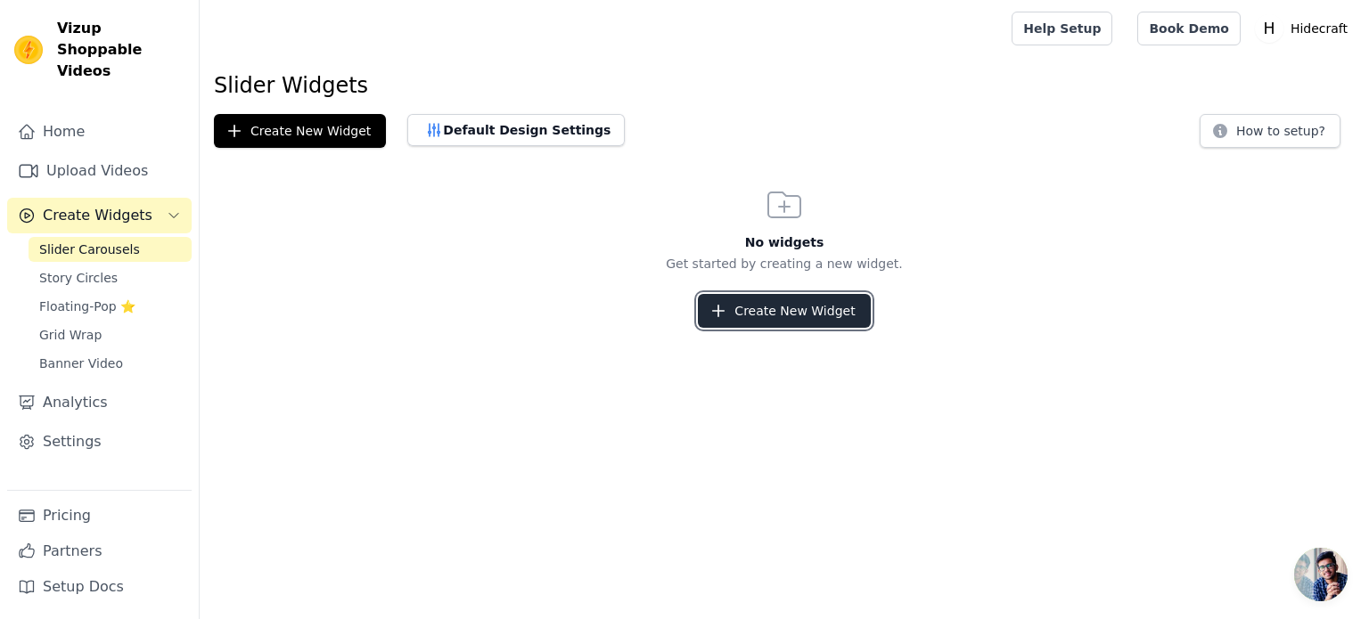
click at [759, 316] on button "Create New Widget" at bounding box center [784, 311] width 172 height 34
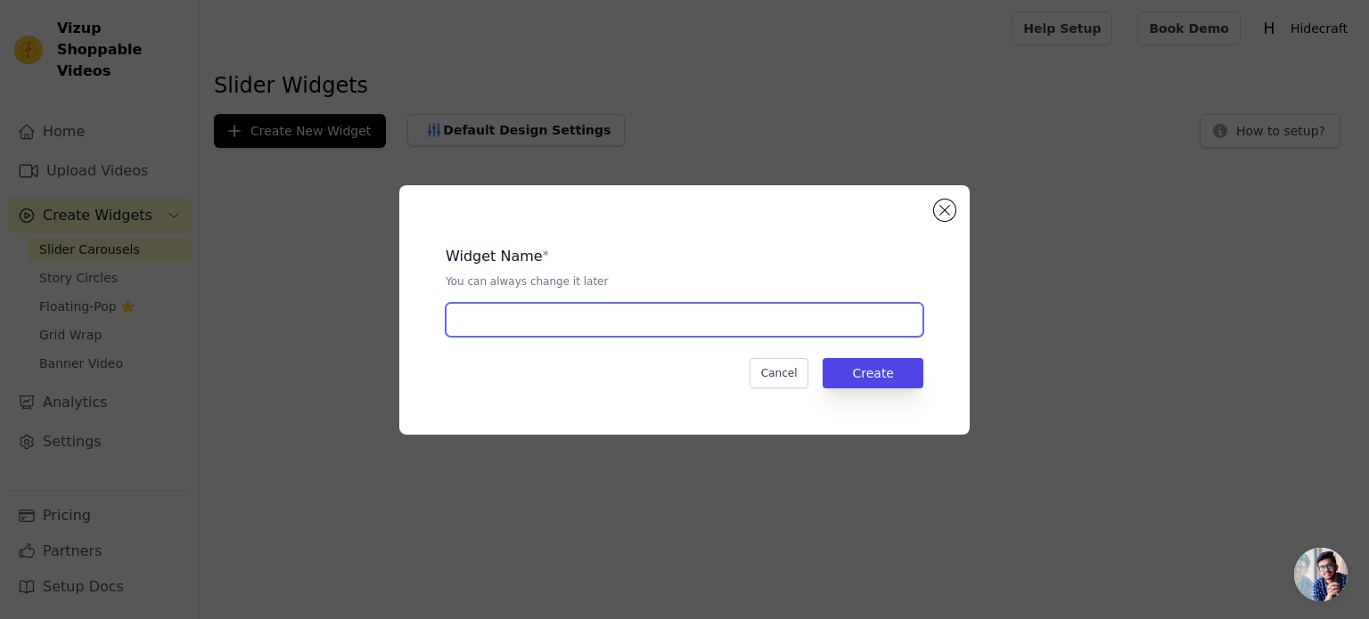
click at [745, 323] on input "text" at bounding box center [685, 320] width 478 height 34
type input "trial1"
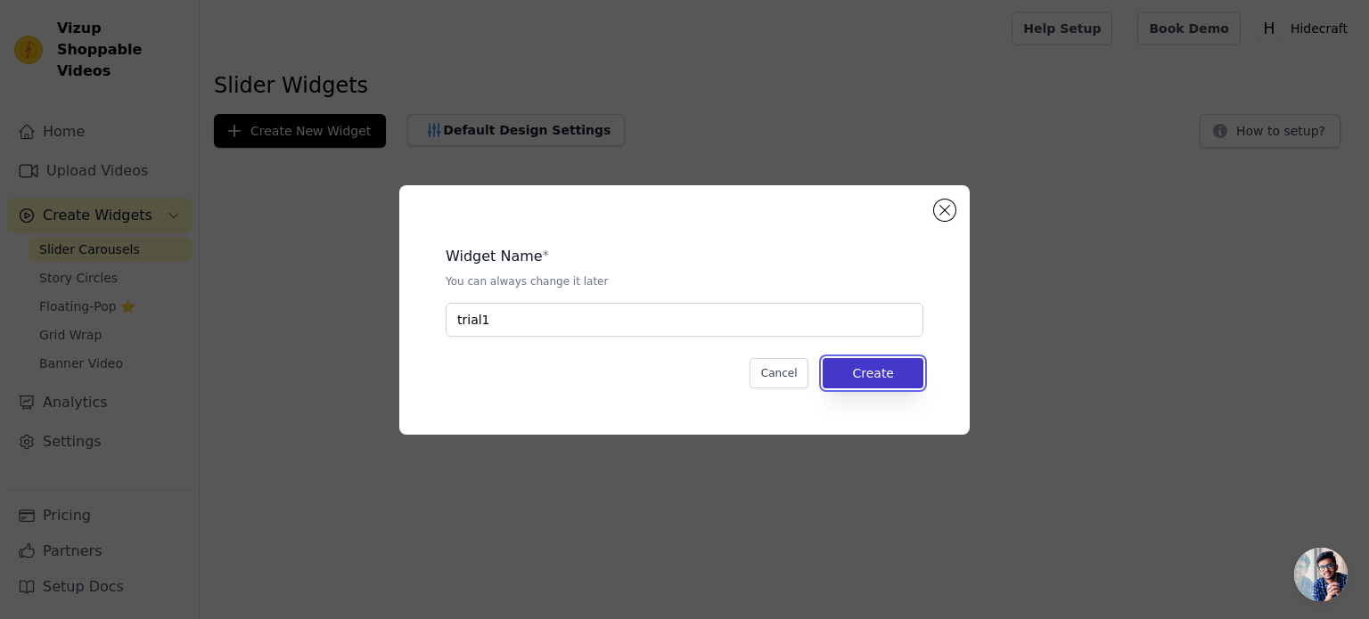
click at [853, 382] on button "Create" at bounding box center [872, 373] width 101 height 30
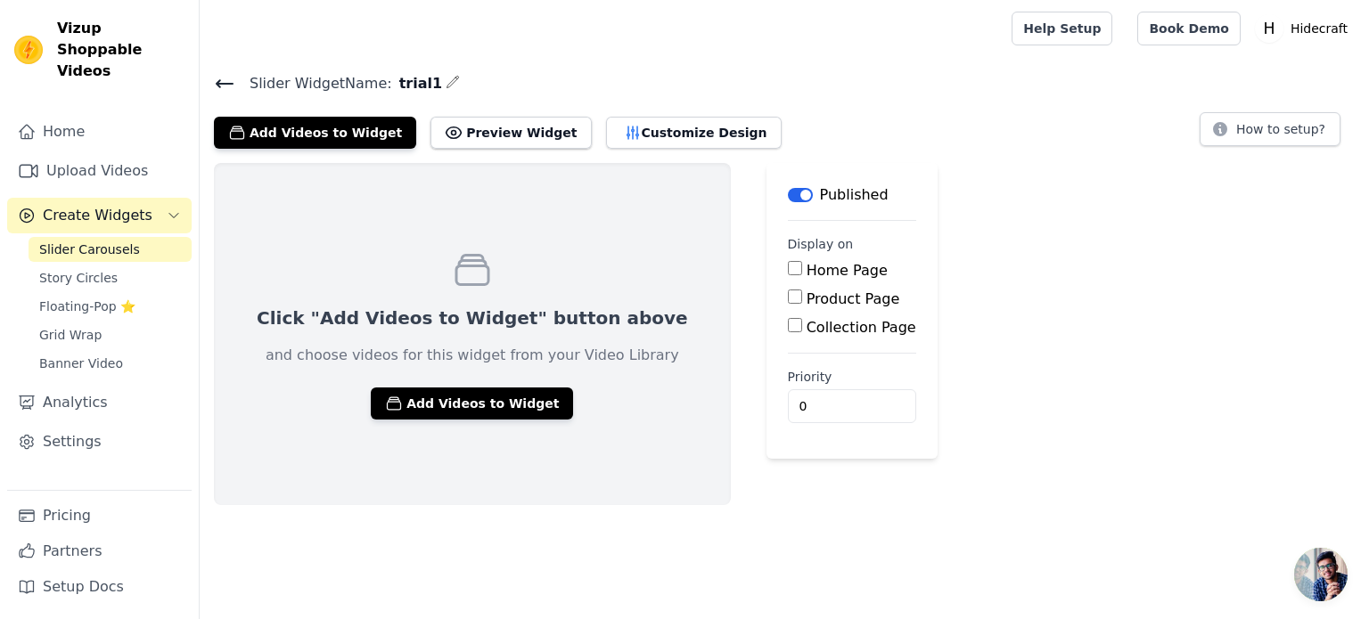
click at [788, 266] on input "Home Page" at bounding box center [795, 268] width 14 height 14
checkbox input "true"
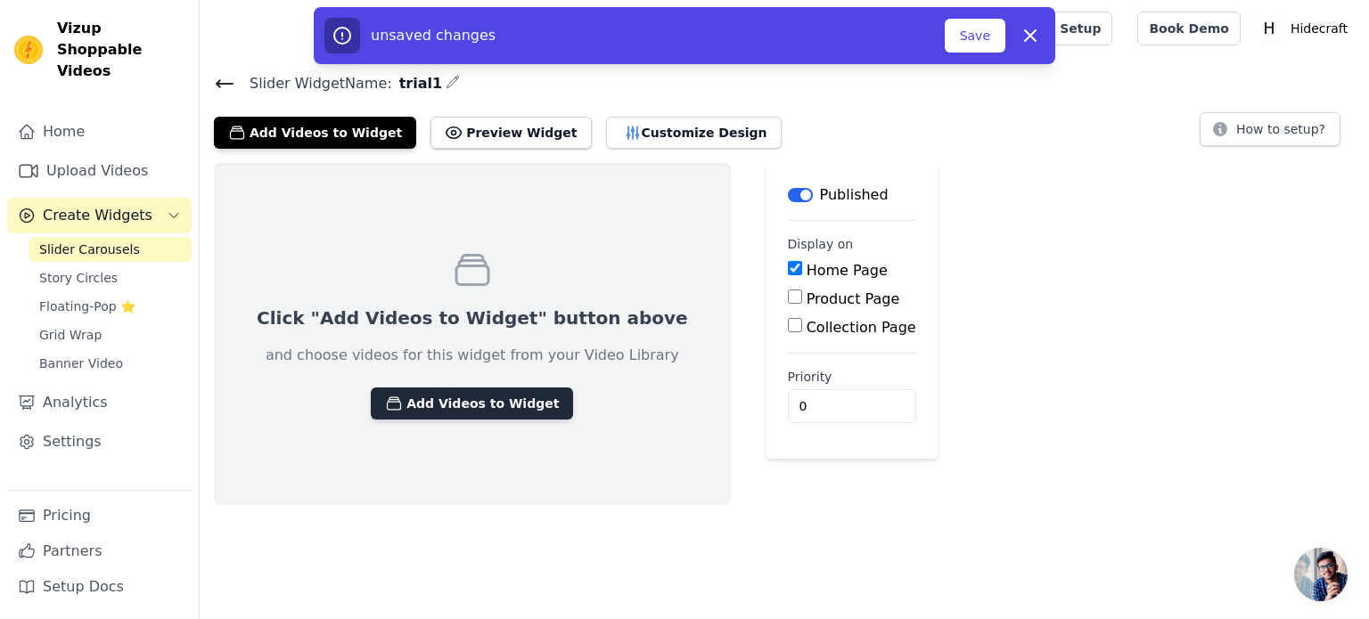
click at [492, 397] on button "Add Videos to Widget" at bounding box center [472, 404] width 202 height 32
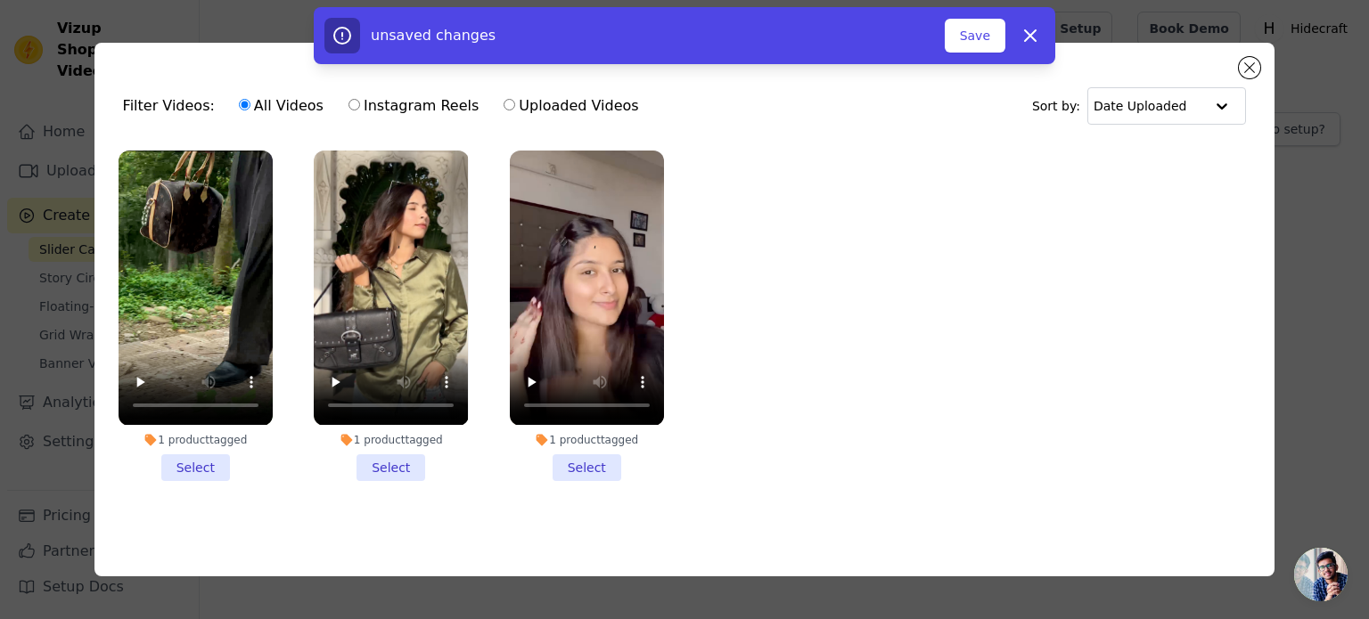
click at [186, 466] on li "1 product tagged Select" at bounding box center [196, 316] width 154 height 330
click at [0, 0] on input "1 product tagged Select" at bounding box center [0, 0] width 0 height 0
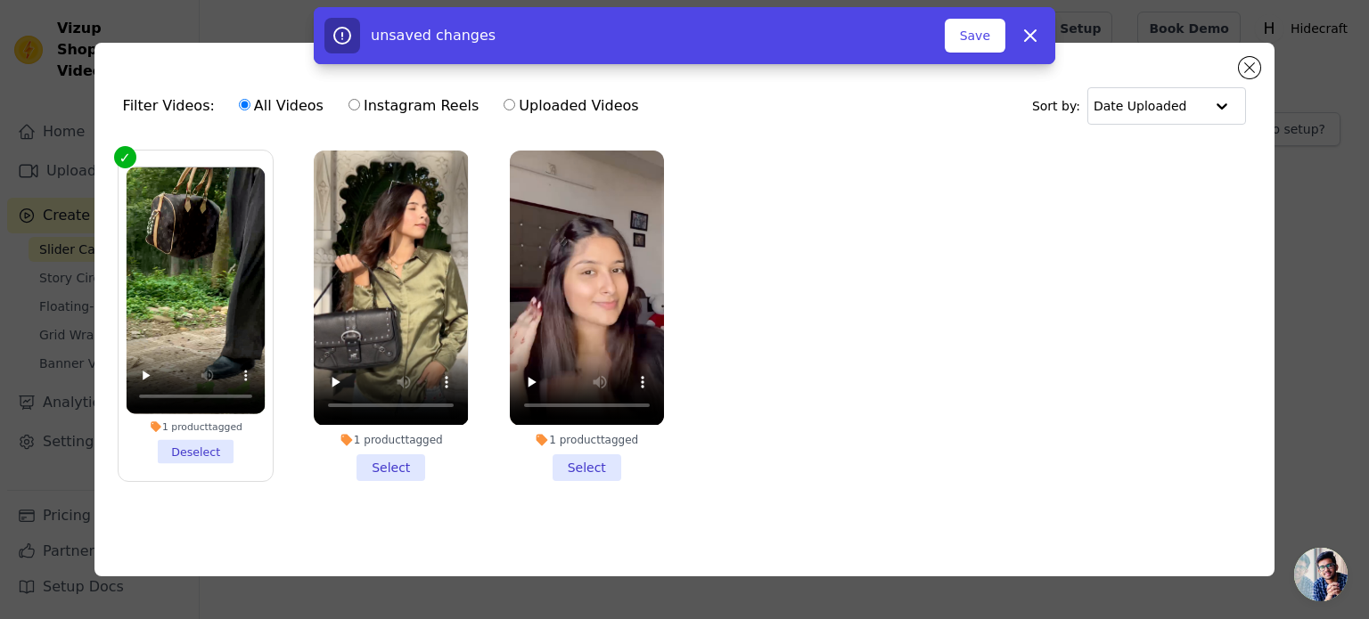
click at [200, 448] on li "1 product tagged Deselect" at bounding box center [195, 316] width 139 height 297
click at [0, 0] on input "1 product tagged Deselect" at bounding box center [0, 0] width 0 height 0
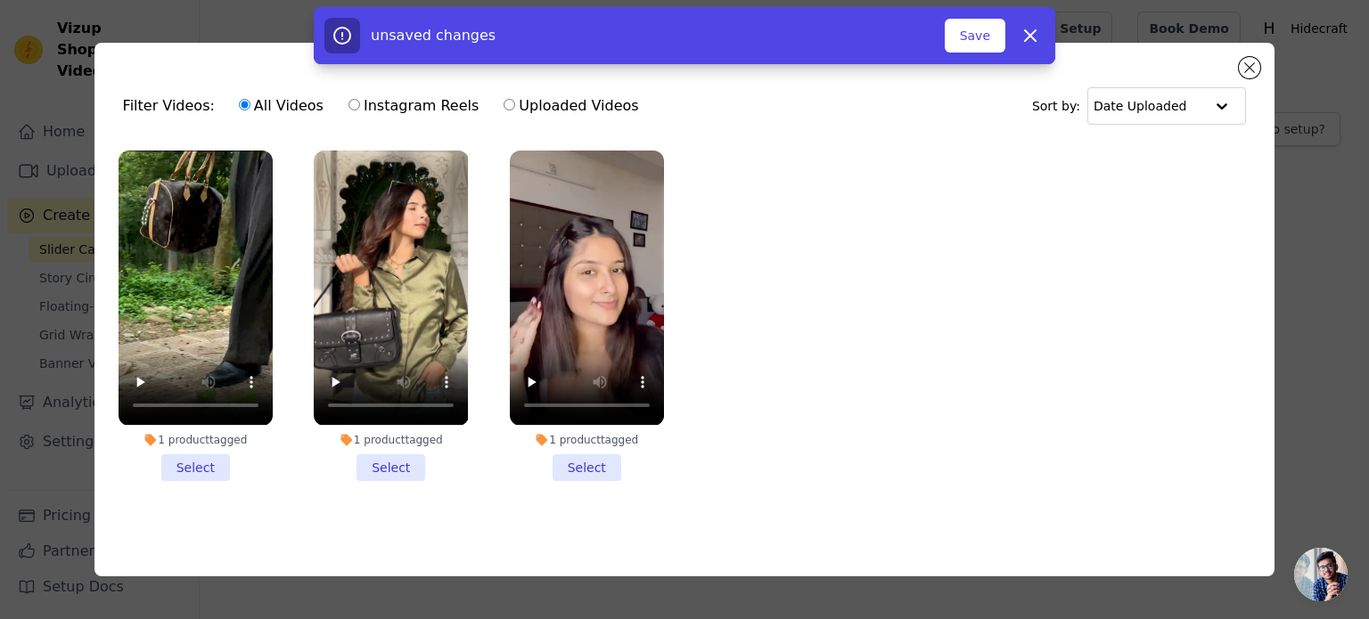
click at [397, 468] on li "1 product tagged Select" at bounding box center [391, 316] width 154 height 330
click at [0, 0] on input "1 product tagged Select" at bounding box center [0, 0] width 0 height 0
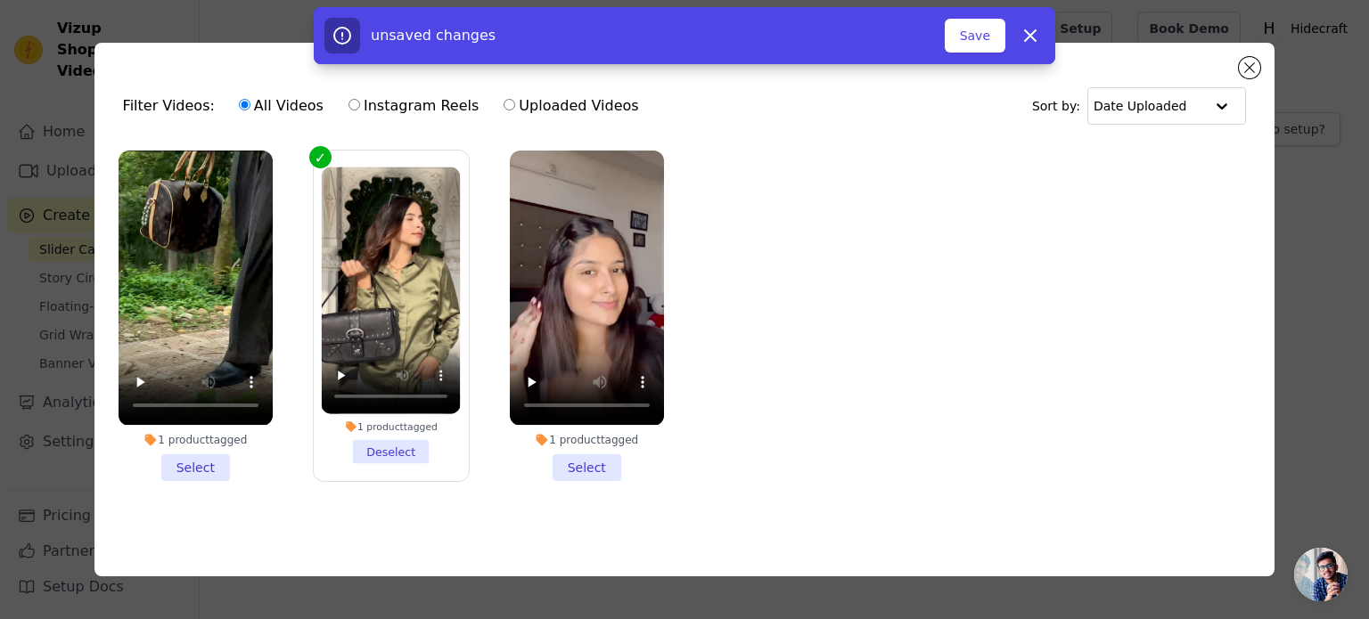
click at [189, 469] on li "1 product tagged Select" at bounding box center [196, 316] width 154 height 330
click at [0, 0] on input "1 product tagged Select" at bounding box center [0, 0] width 0 height 0
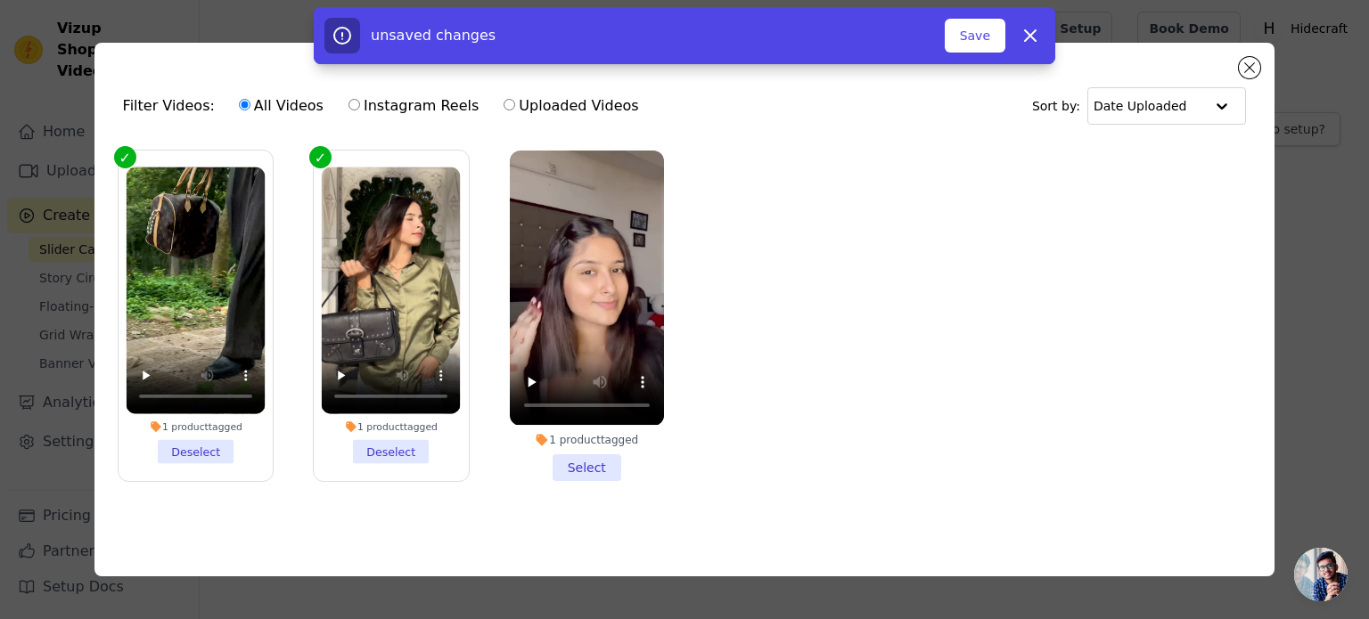
click at [585, 466] on li "1 product tagged Select" at bounding box center [587, 316] width 154 height 330
click at [0, 0] on input "1 product tagged Select" at bounding box center [0, 0] width 0 height 0
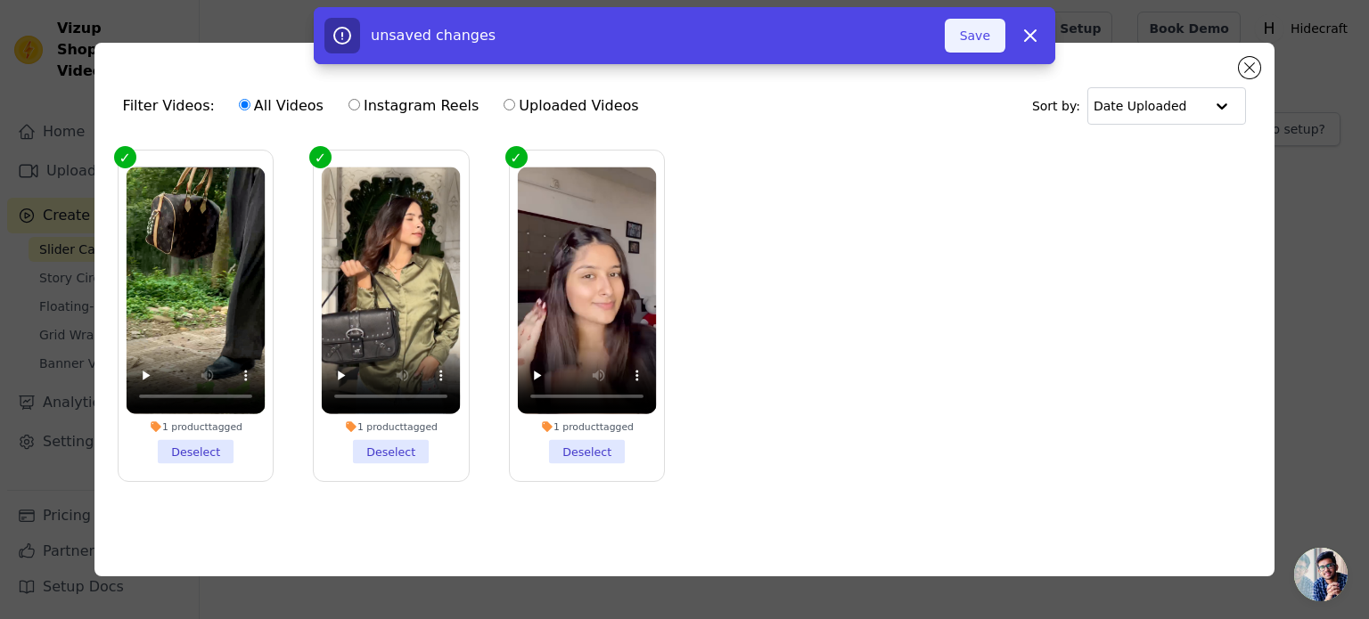
click at [977, 38] on button "Save" at bounding box center [975, 36] width 61 height 34
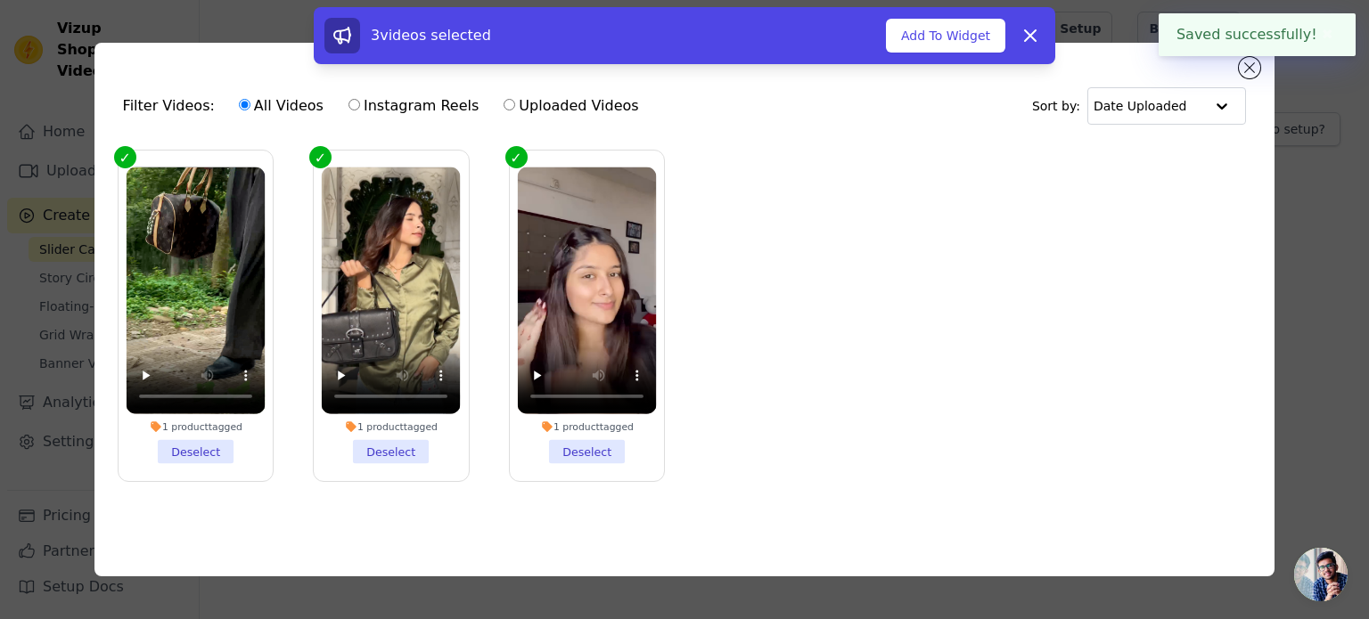
click at [977, 38] on button "Add To Widget" at bounding box center [945, 36] width 119 height 34
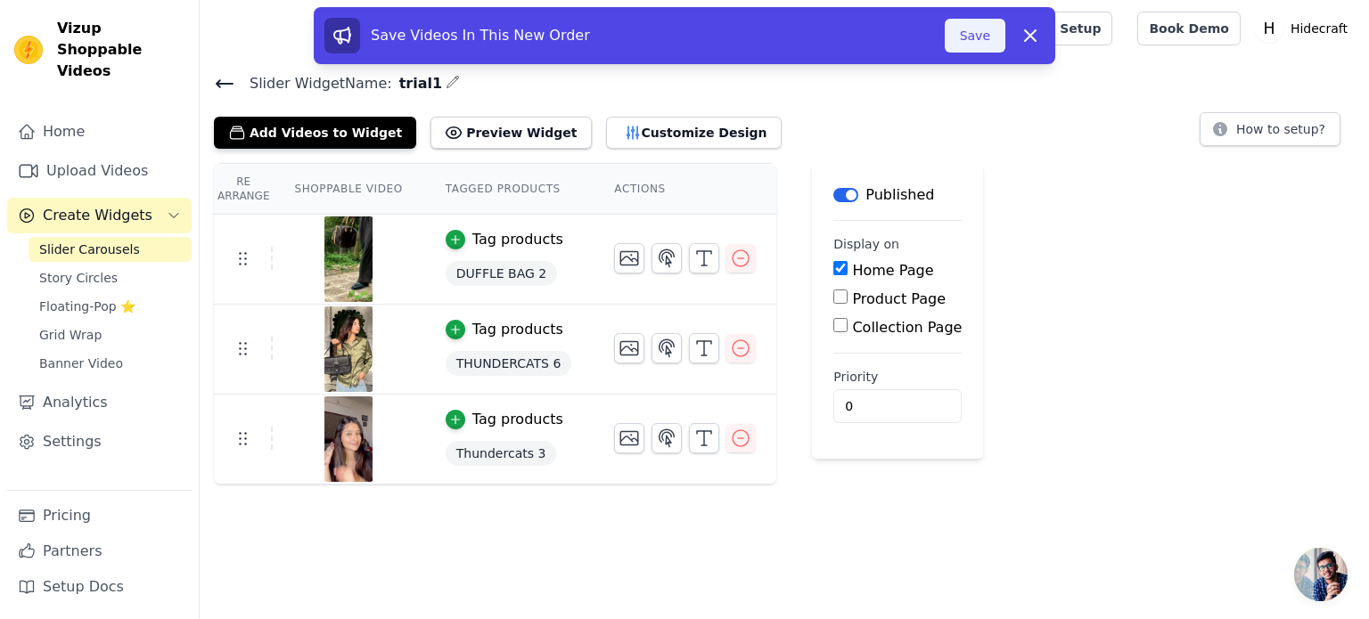
click at [977, 33] on button "Save" at bounding box center [975, 36] width 61 height 34
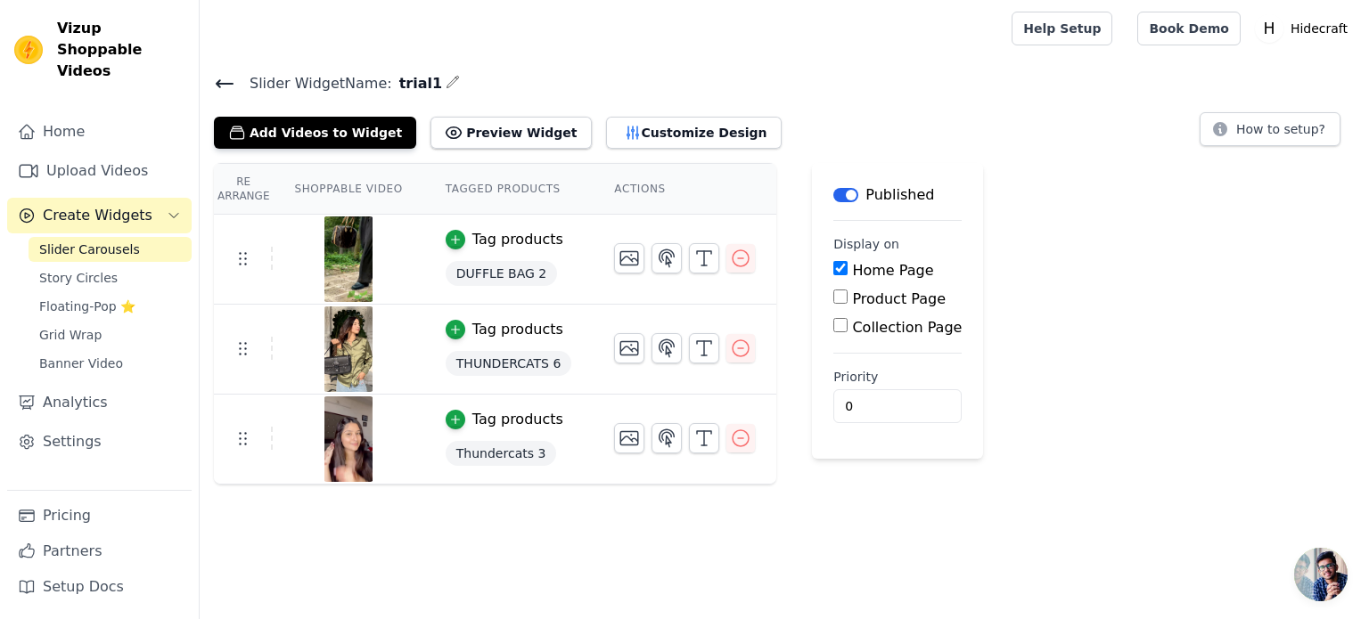
click at [94, 241] on span "Slider Carousels" at bounding box center [89, 250] width 101 height 18
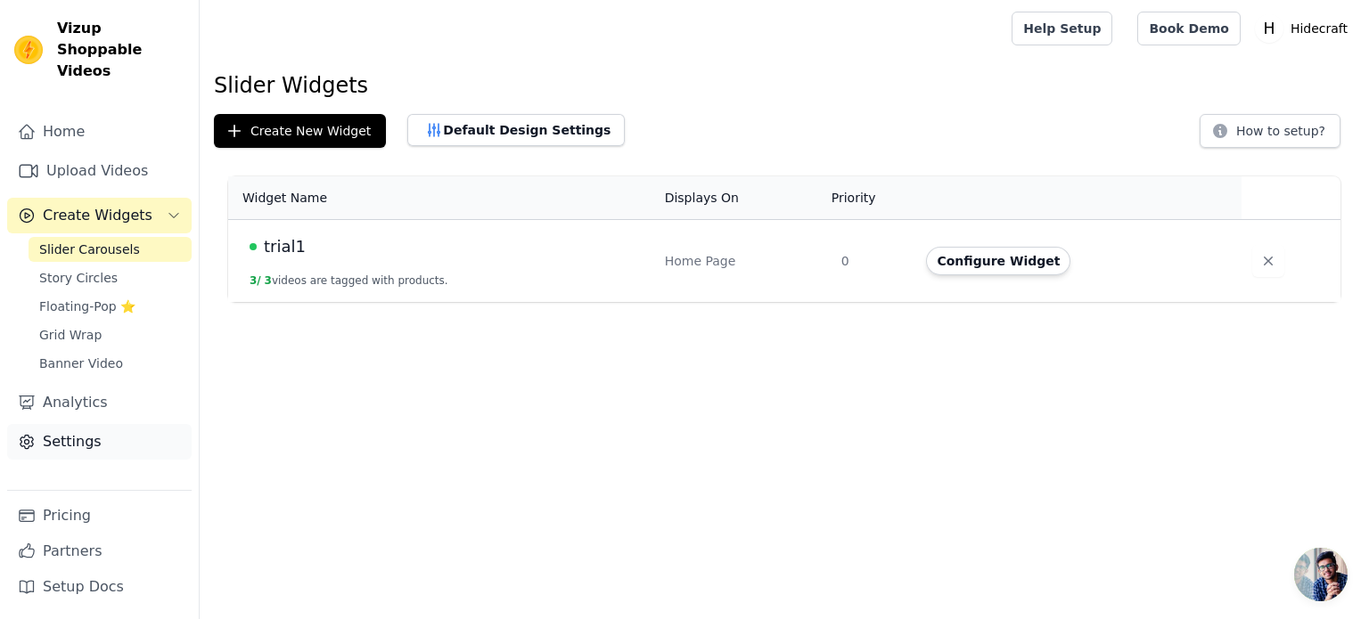
click at [93, 429] on link "Settings" at bounding box center [99, 442] width 184 height 36
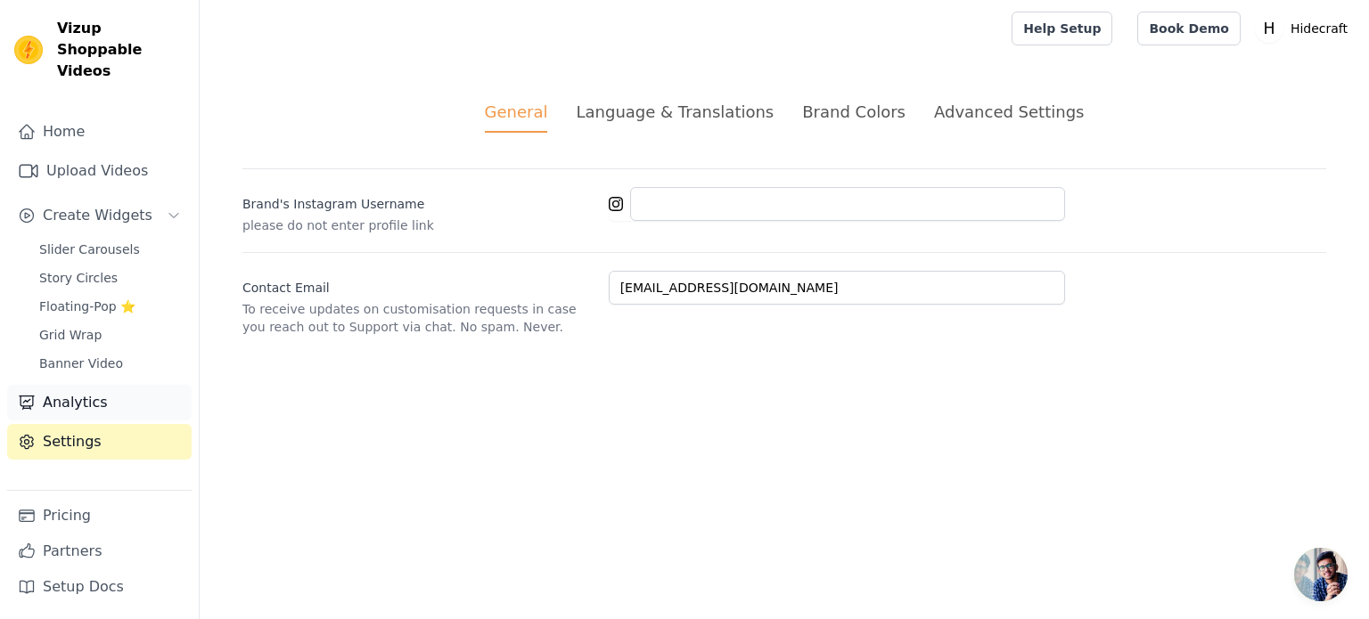
click at [75, 389] on link "Analytics" at bounding box center [99, 403] width 184 height 36
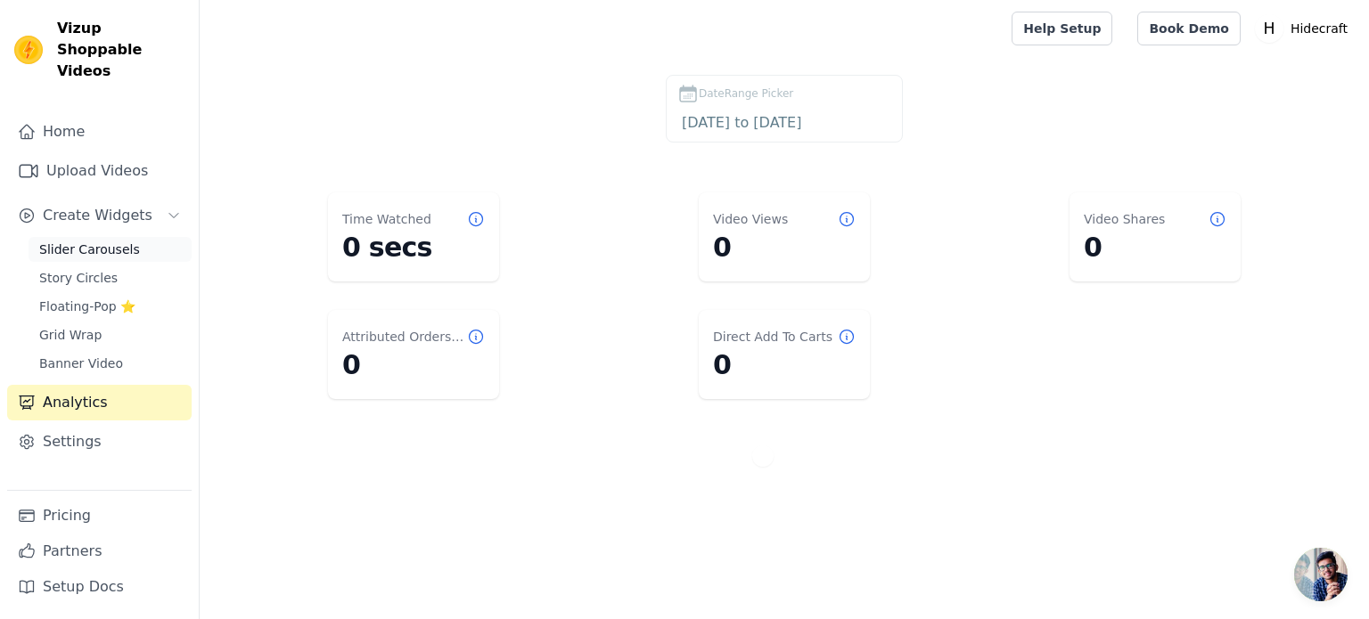
click at [76, 241] on span "Slider Carousels" at bounding box center [89, 250] width 101 height 18
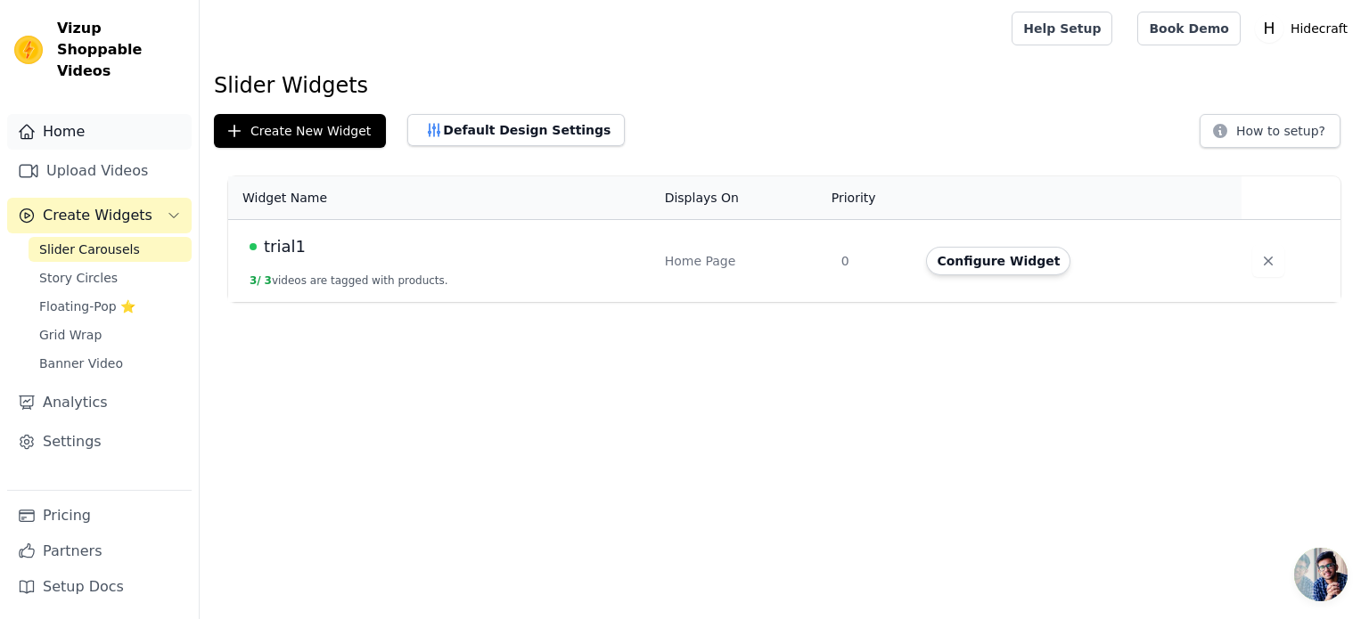
click at [86, 119] on link "Home" at bounding box center [99, 132] width 184 height 36
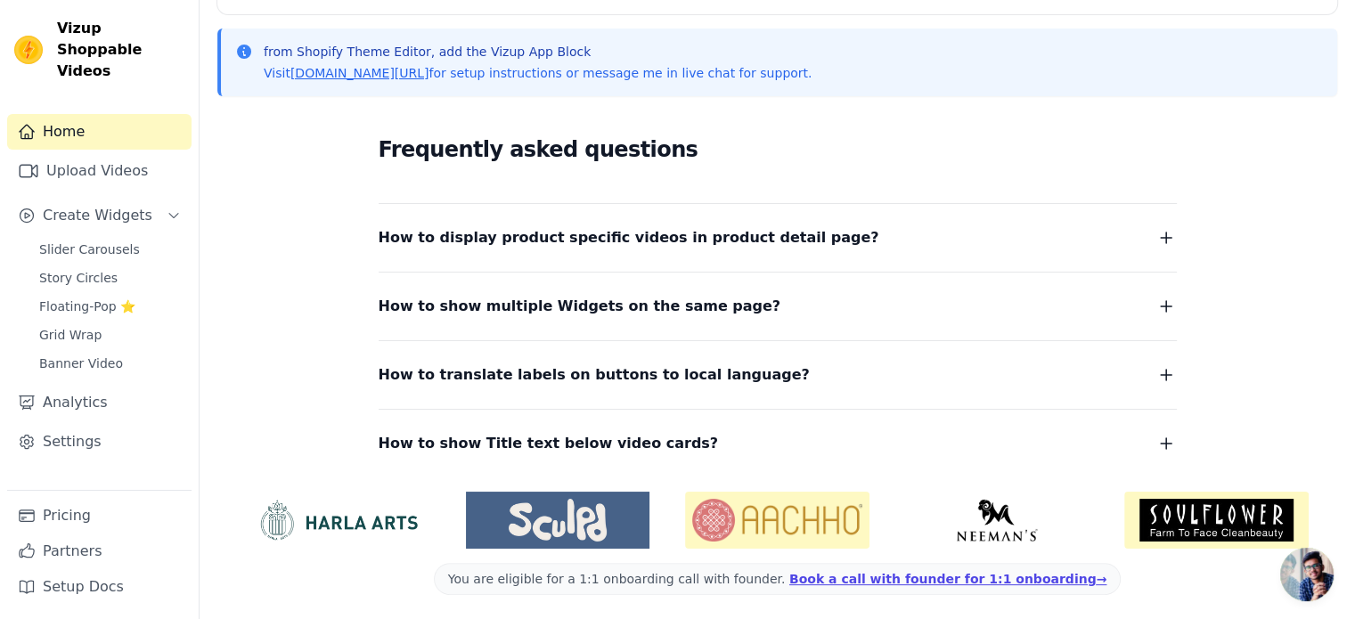
scroll to position [379, 0]
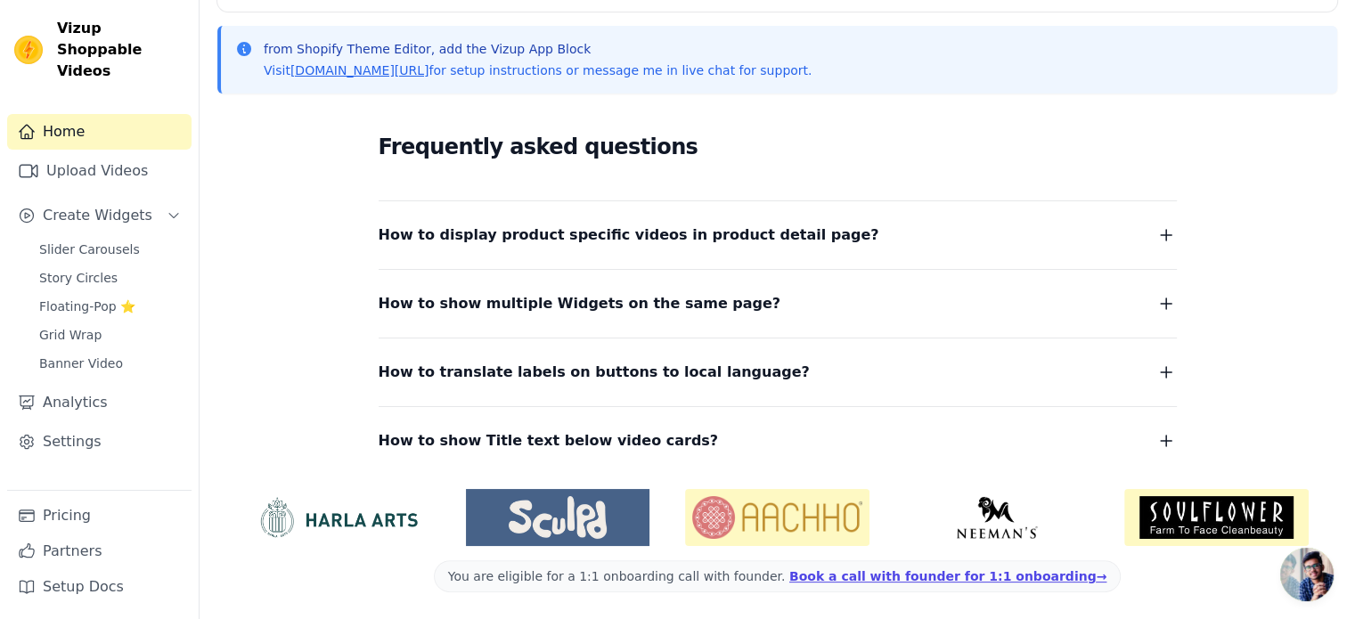
click at [806, 438] on button "How to show Title text below video cards?" at bounding box center [778, 441] width 798 height 25
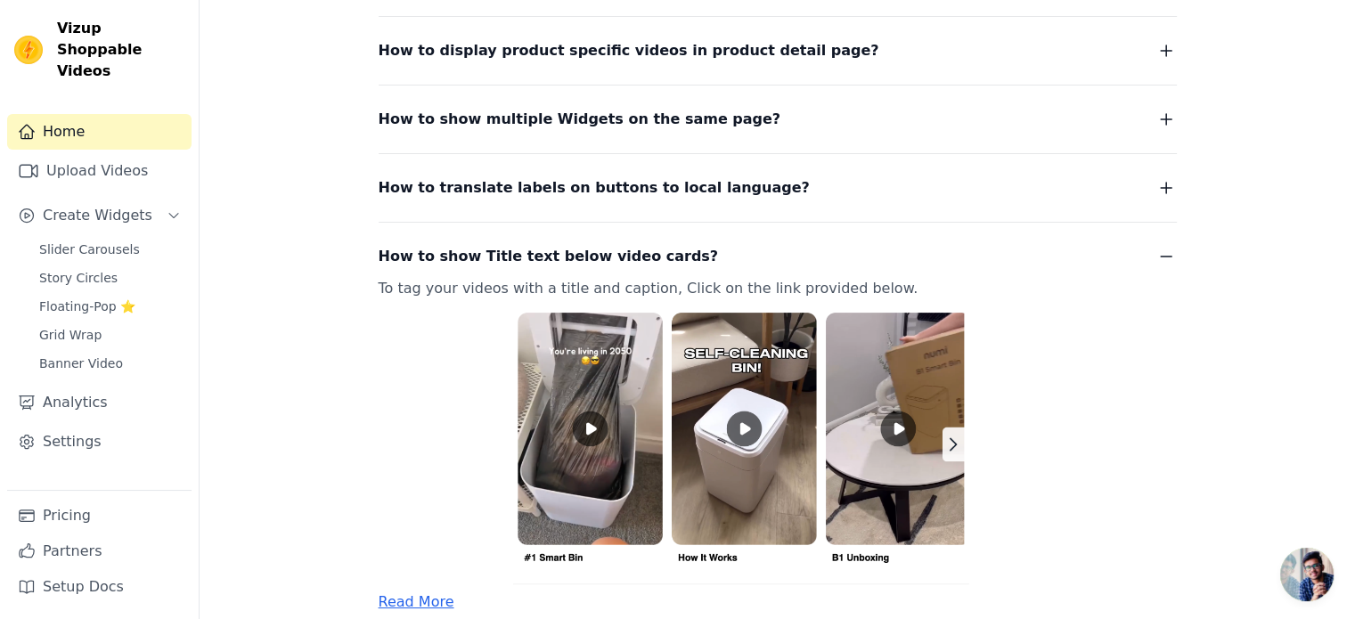
scroll to position [565, 0]
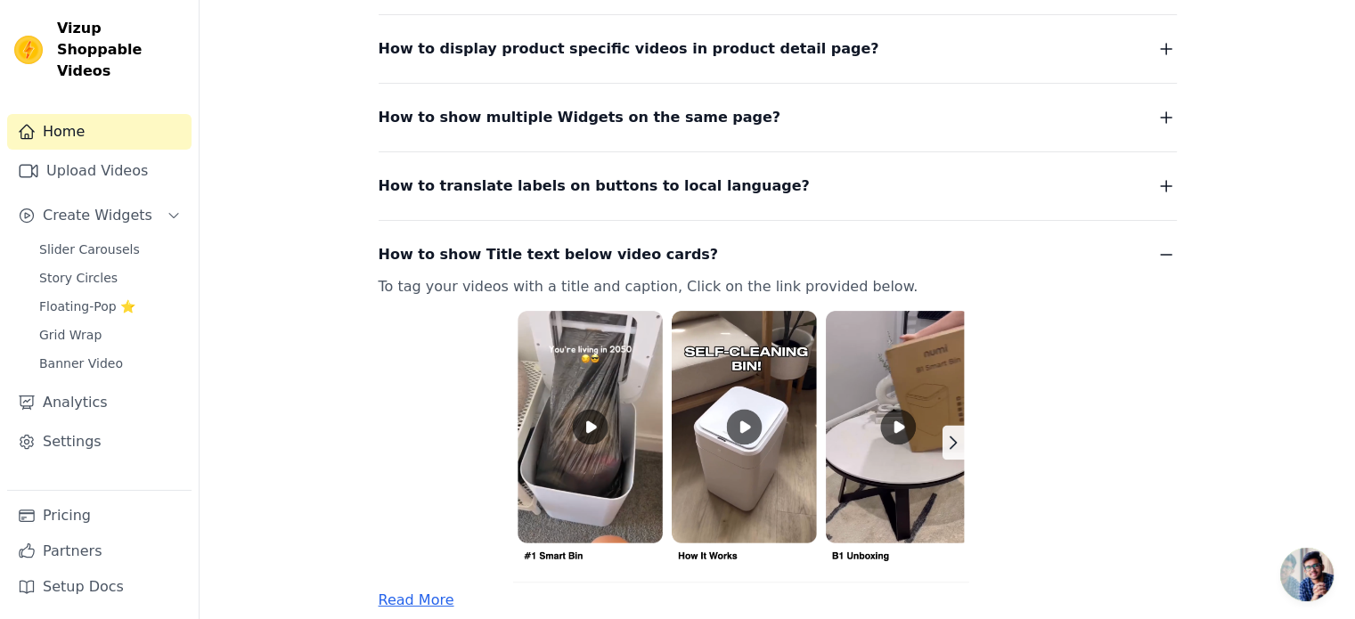
click at [1043, 232] on div "How to show Title text below video cards? To tag your videos with a title and c…" at bounding box center [778, 415] width 798 height 391
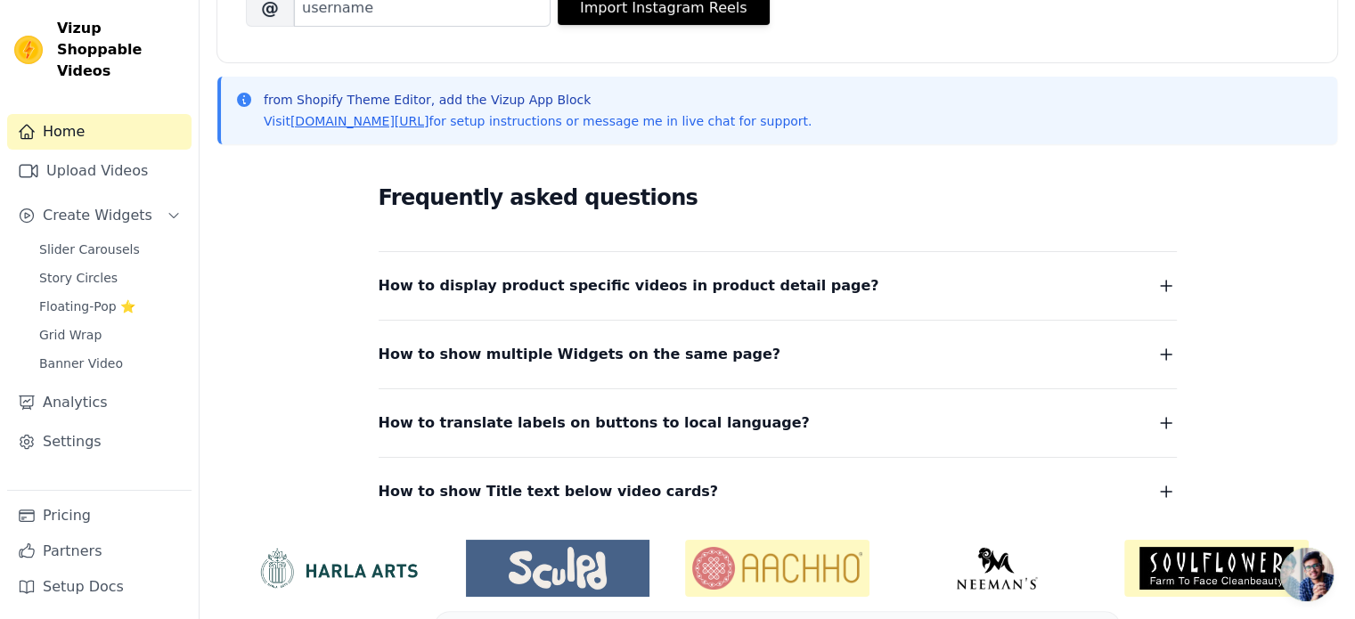
scroll to position [329, 0]
click at [380, 123] on link "vizupcommerce.com/docs" at bounding box center [359, 120] width 139 height 14
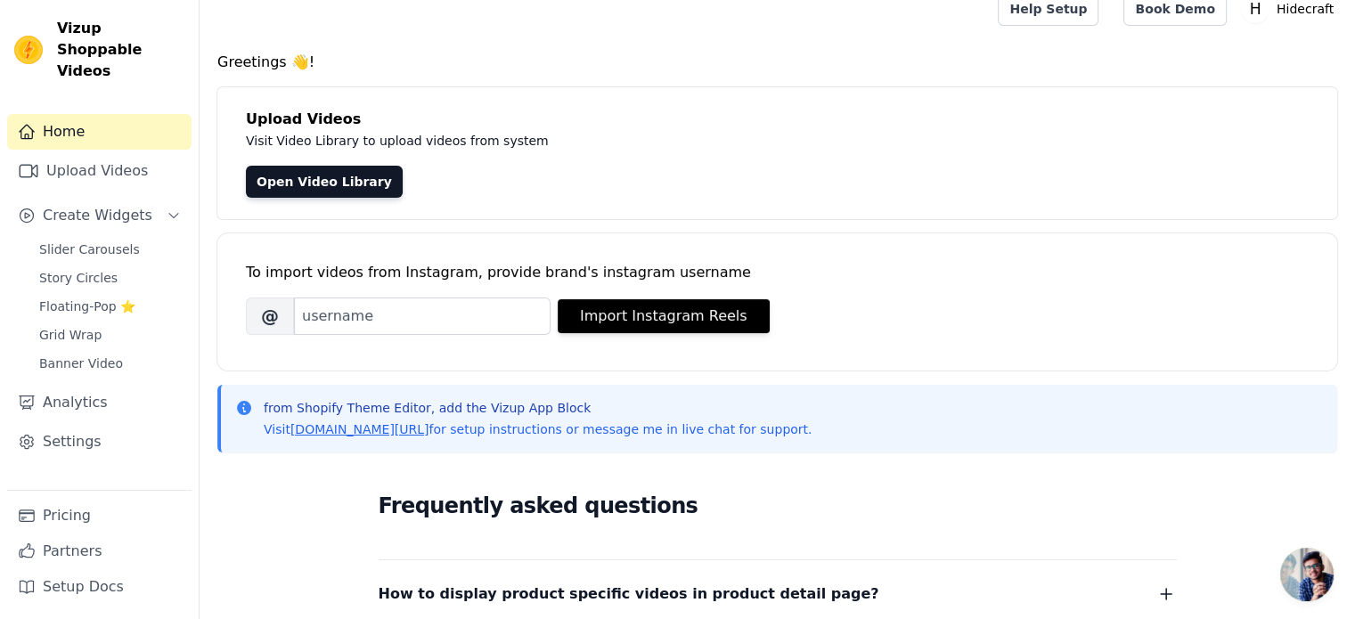
scroll to position [0, 0]
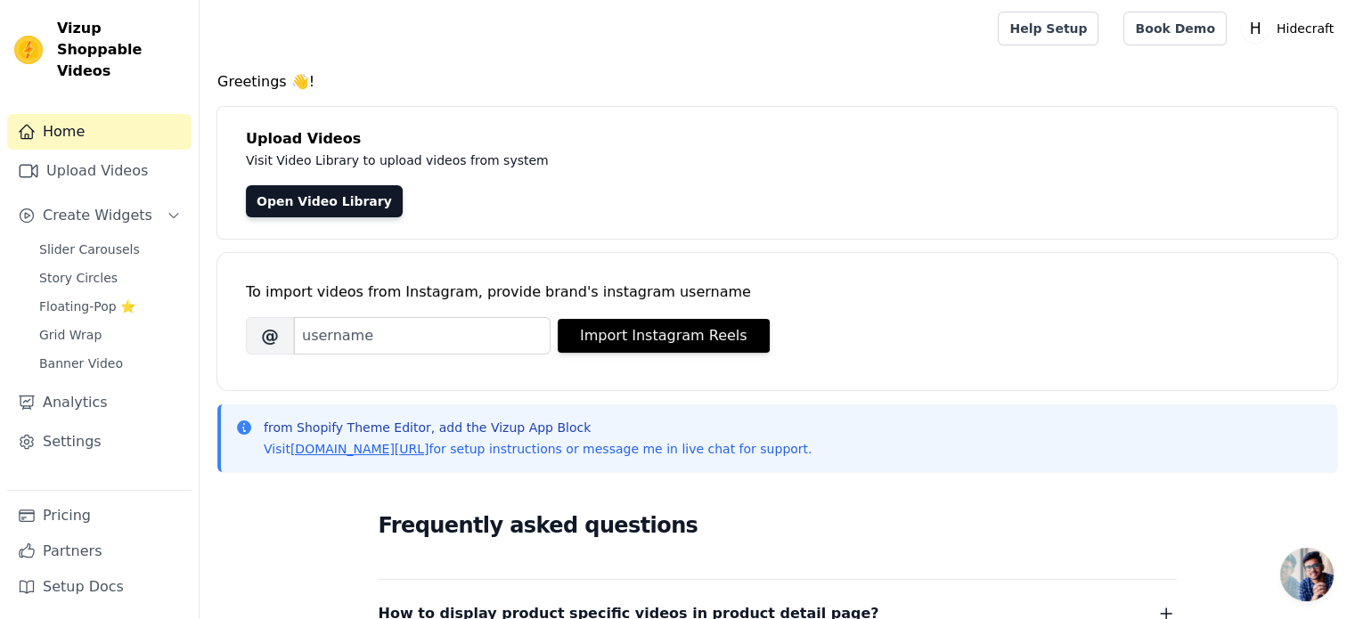
click at [1308, 589] on span "Open chat" at bounding box center [1307, 574] width 53 height 53
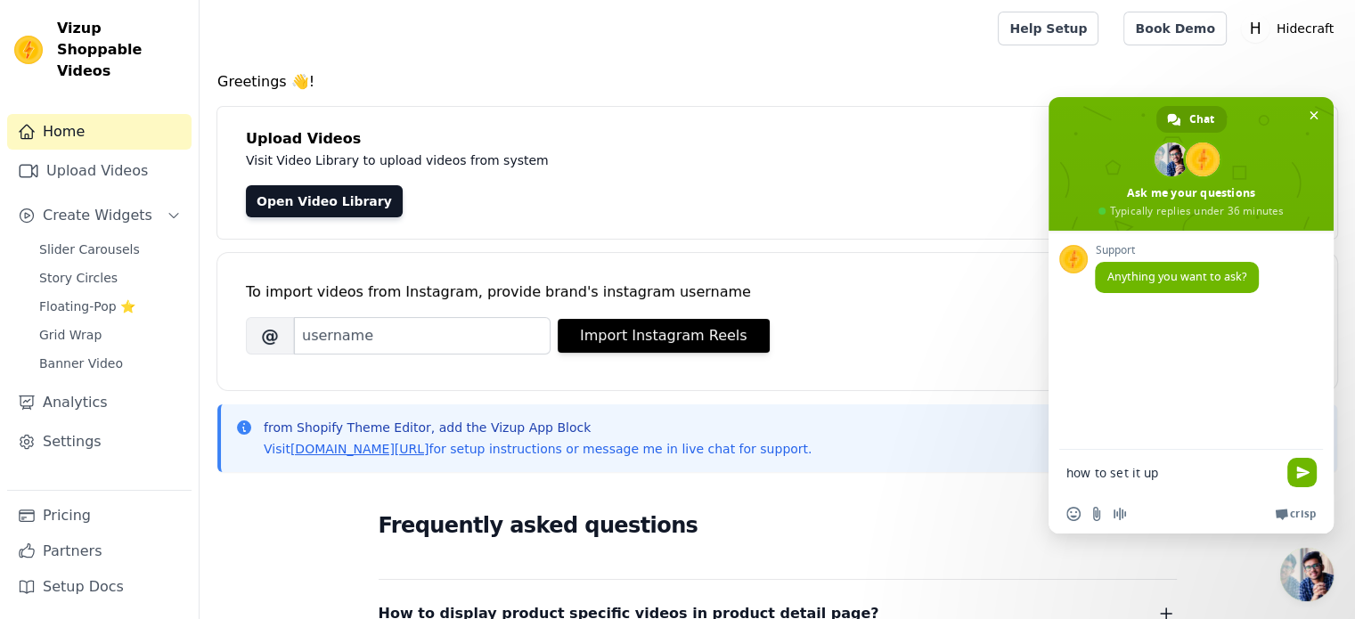
type textarea "how to set it up?"
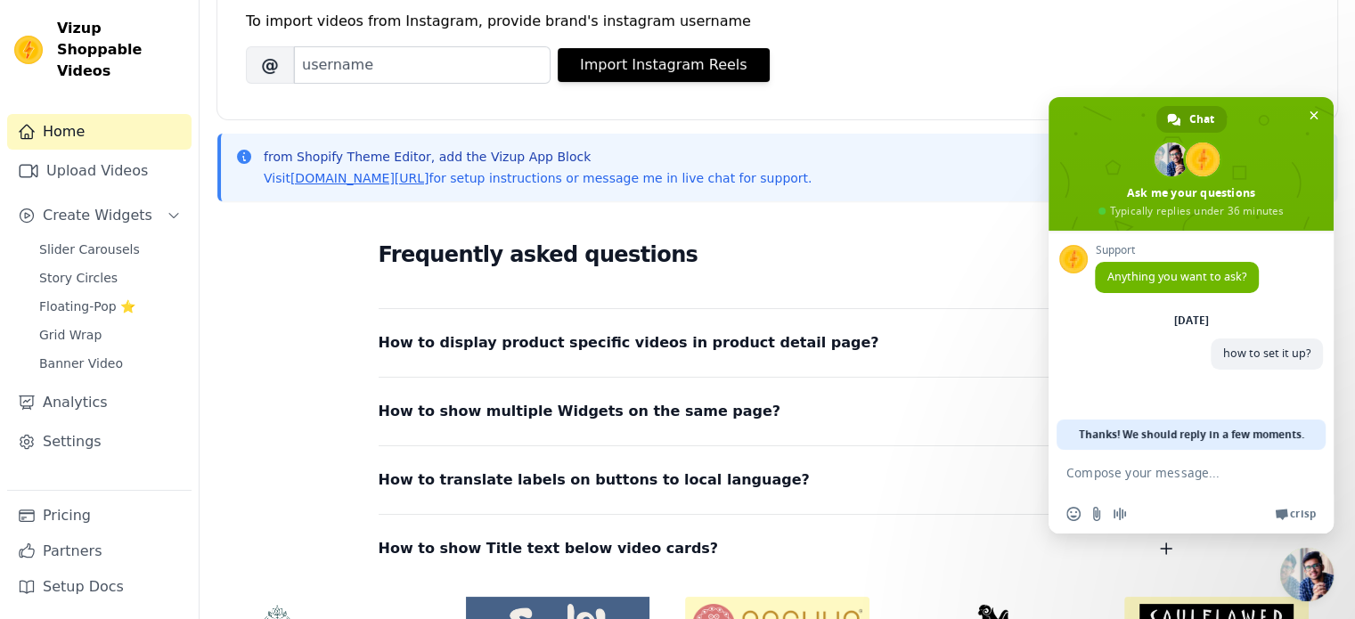
scroll to position [271, 0]
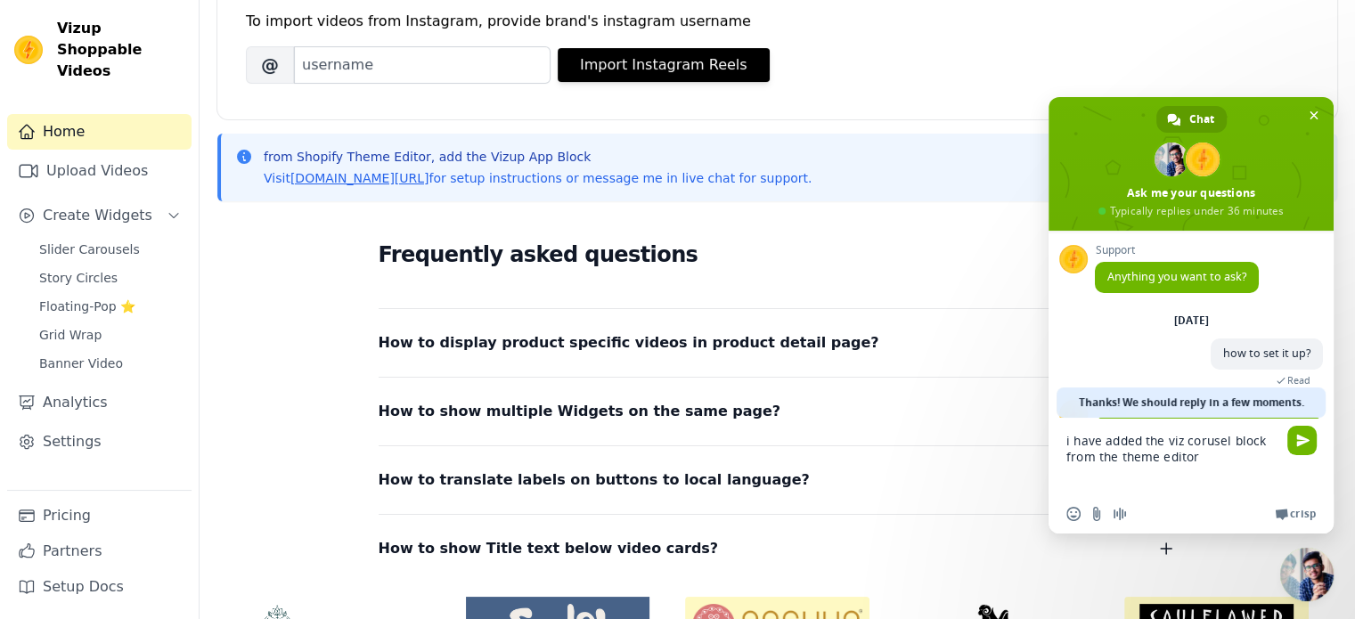
type textarea "i have added the viz corusel block from the theme editor , but not showing"
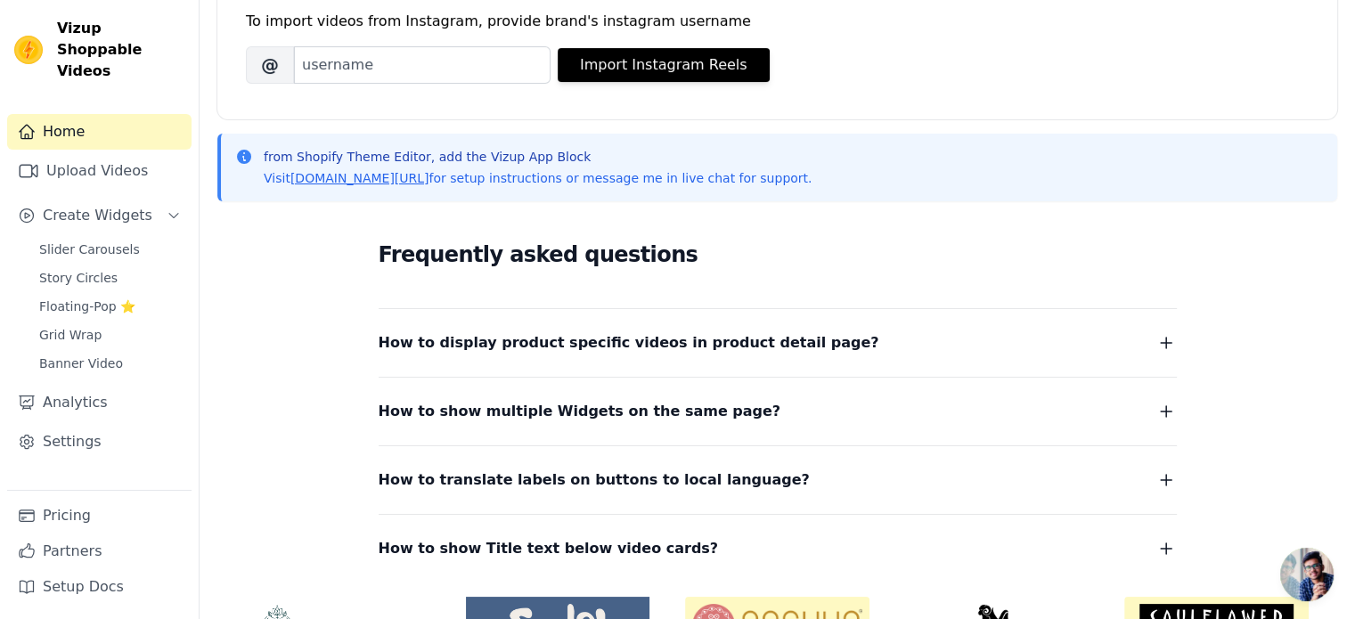
type textarea "and also i want vedios to aut"
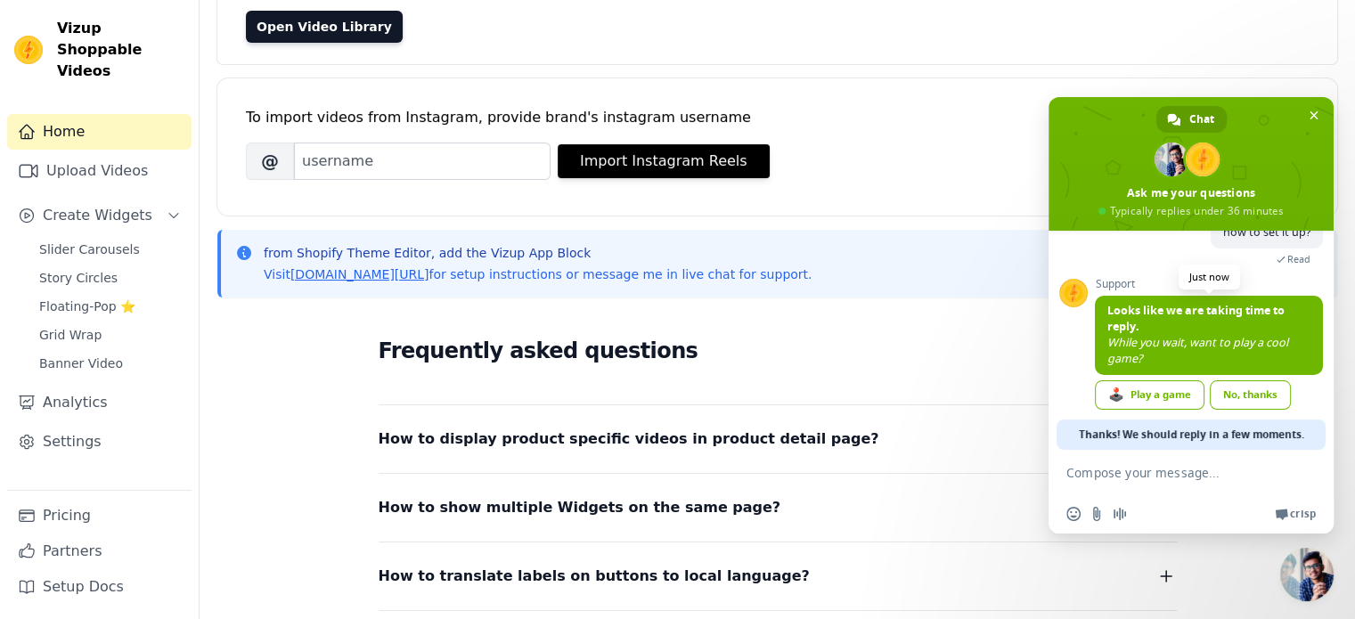
scroll to position [138, 0]
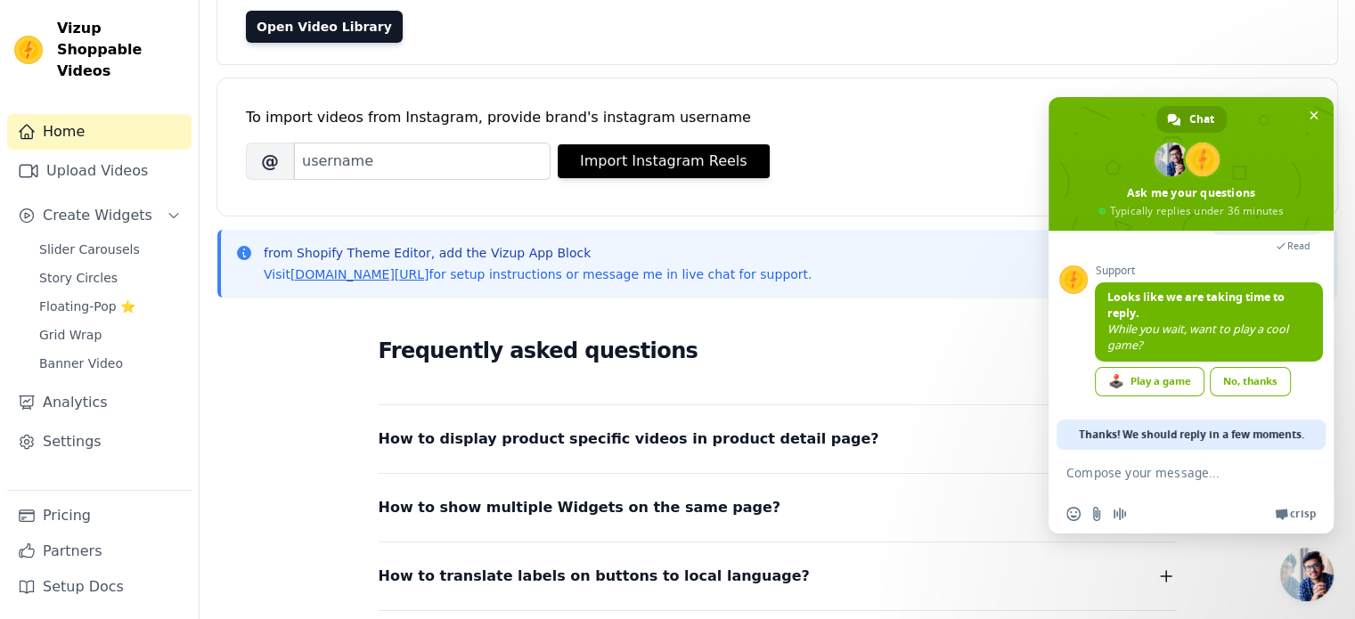
click at [243, 248] on icon at bounding box center [244, 253] width 18 height 18
click at [352, 281] on link "vizupcommerce.com/docs" at bounding box center [359, 274] width 139 height 14
click at [1194, 467] on textarea "Compose your message..." at bounding box center [1174, 472] width 214 height 45
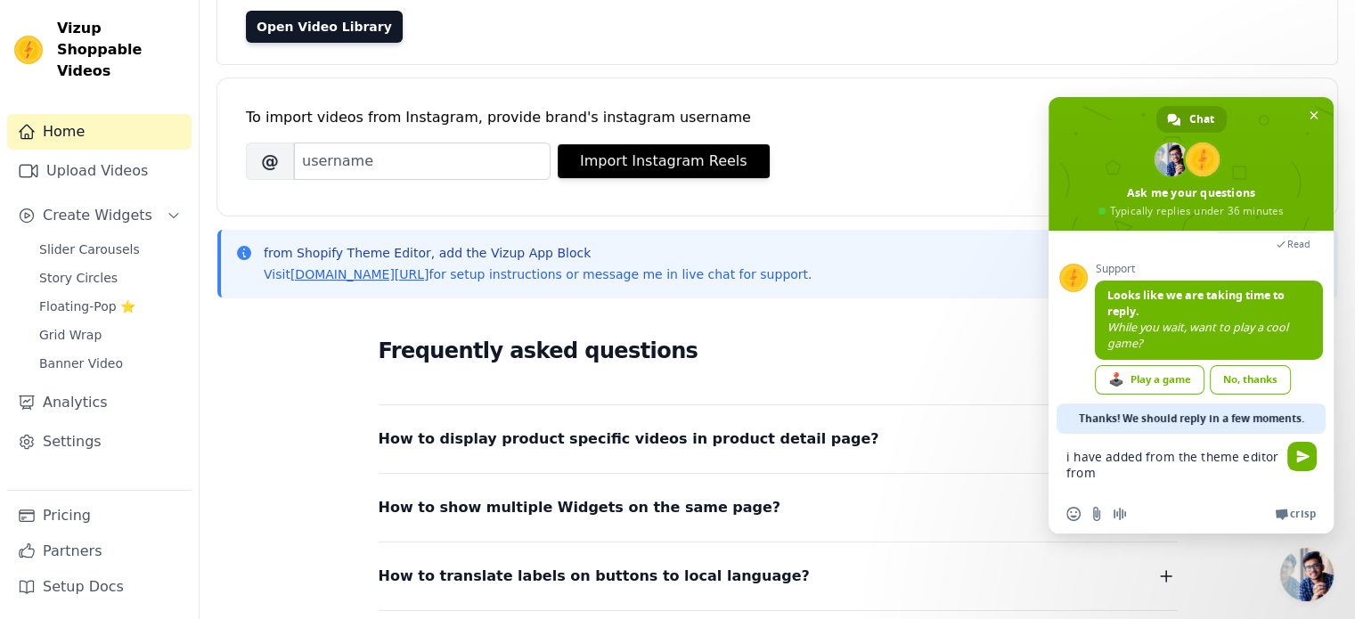
click at [1195, 454] on textarea "i have added from the theme editor from" at bounding box center [1174, 464] width 214 height 61
click at [1144, 457] on textarea "i have added from the theme editor from" at bounding box center [1174, 464] width 214 height 61
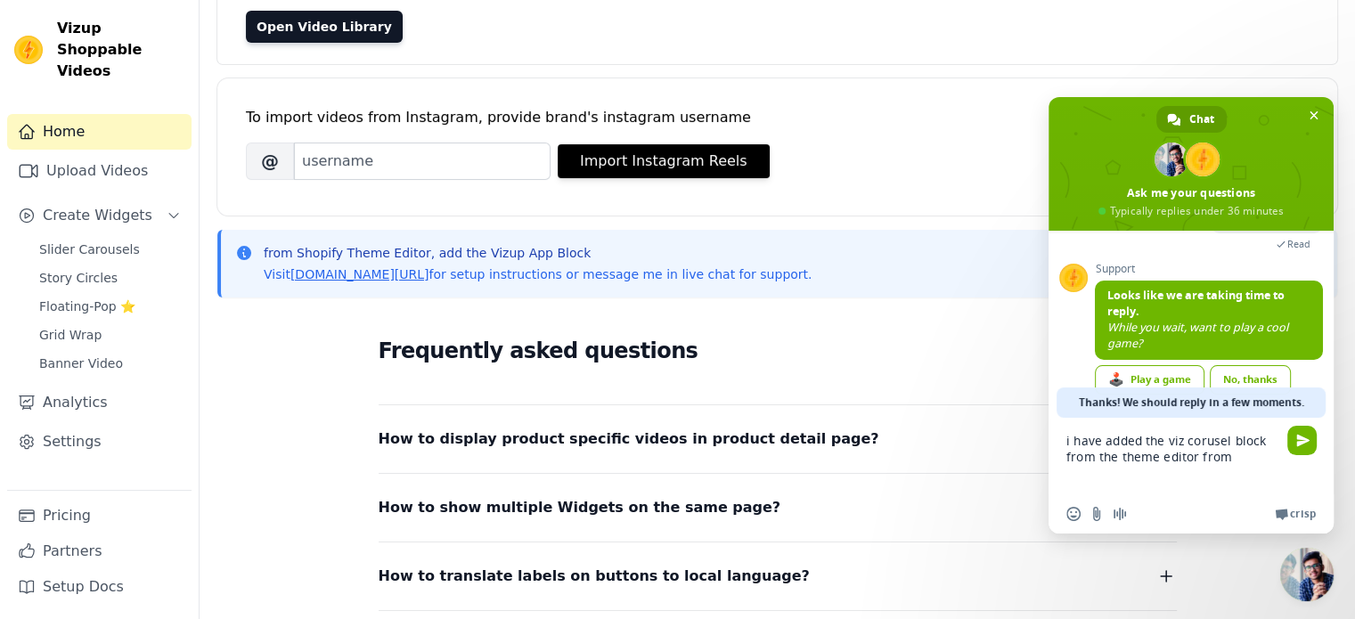
click at [1233, 452] on textarea "i have added the viz corusel block from the theme editor from" at bounding box center [1174, 456] width 214 height 77
type textarea "i have added the viz corusel block from the theme editor , but not showing"
click at [1305, 438] on span "Send" at bounding box center [1303, 440] width 13 height 13
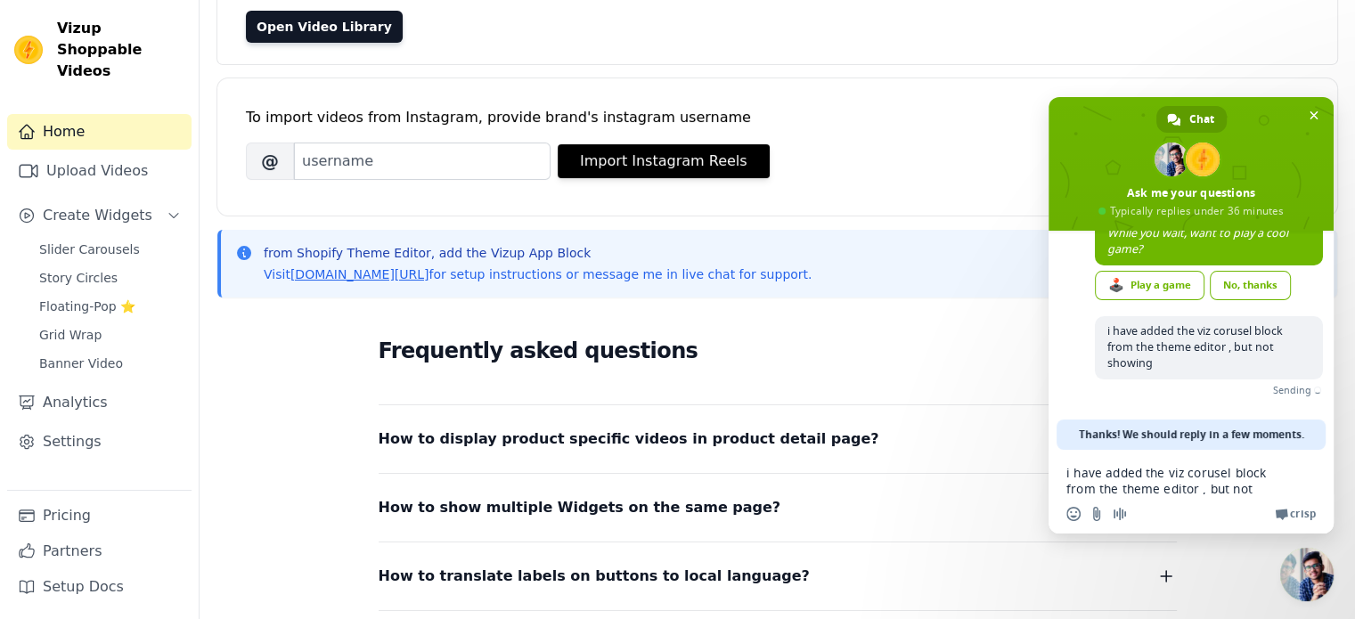
scroll to position [216, 0]
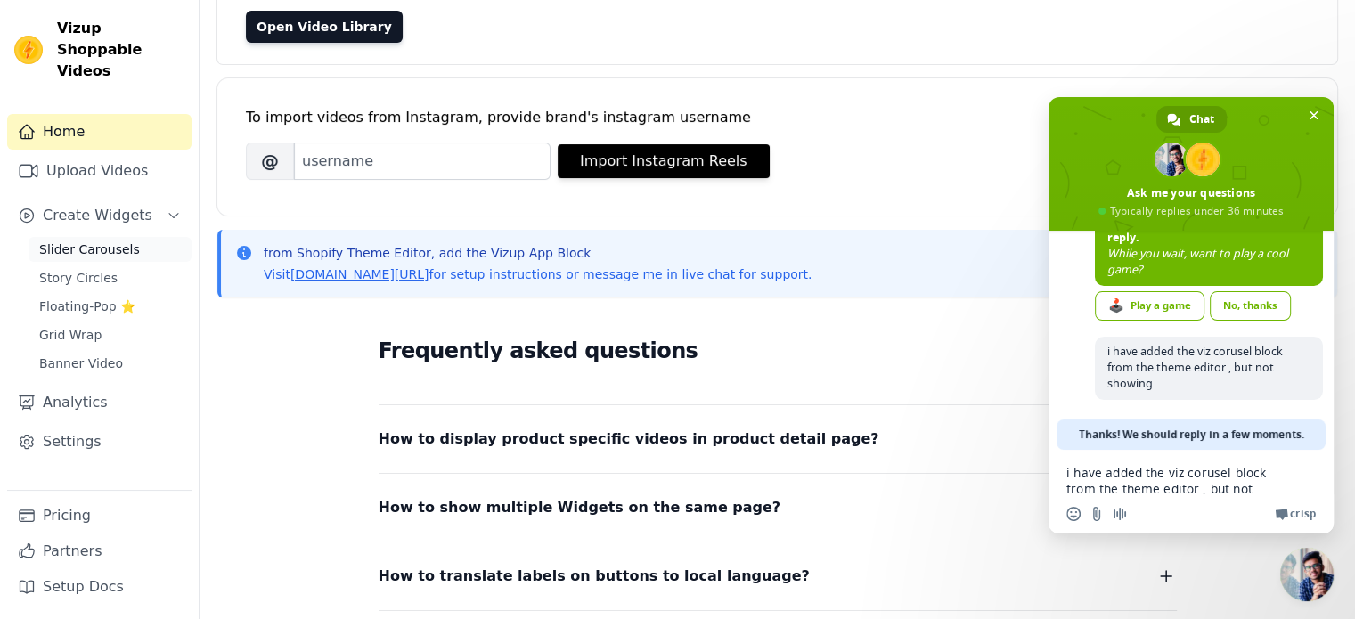
click at [71, 237] on link "Slider Carousels" at bounding box center [110, 249] width 163 height 25
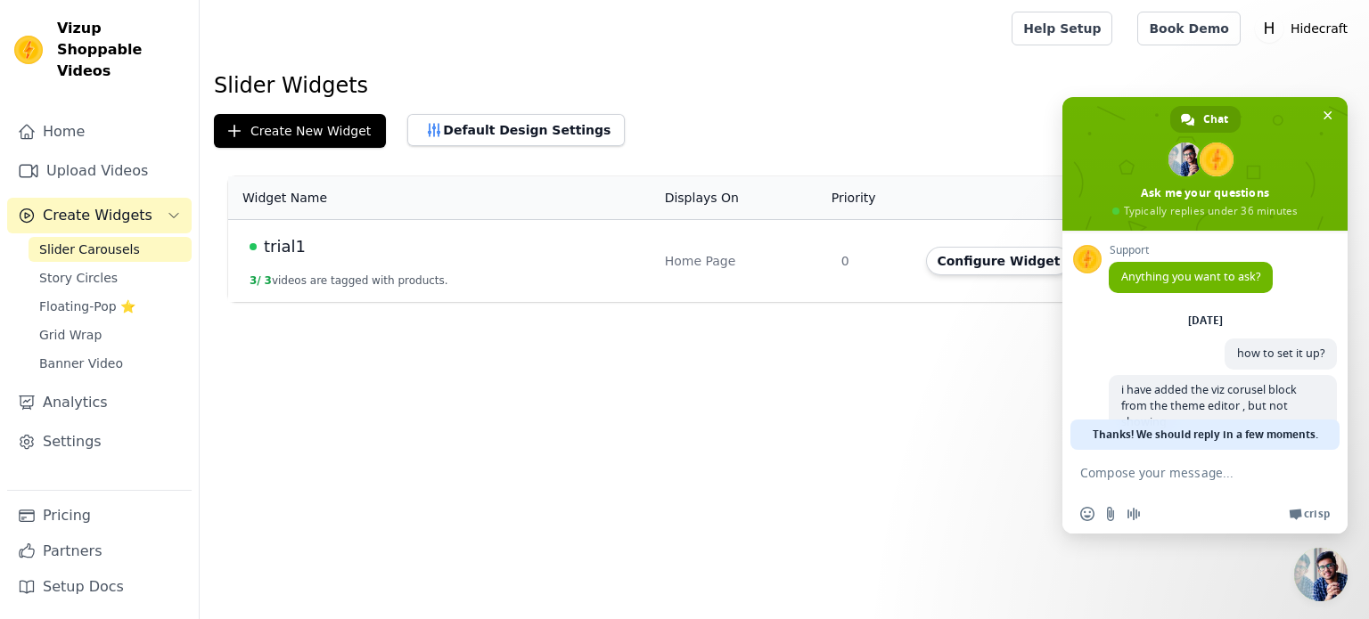
scroll to position [192, 0]
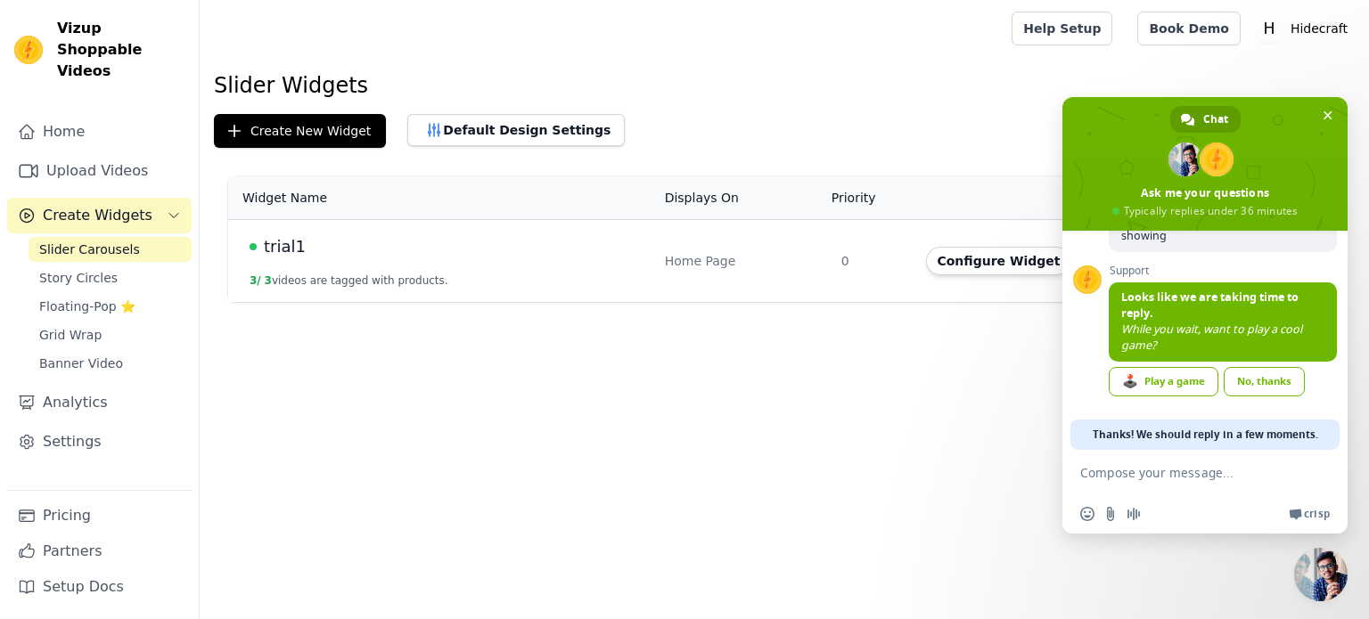
click at [381, 252] on div "trial1" at bounding box center [447, 246] width 394 height 25
click at [1332, 110] on span "Close chat" at bounding box center [1327, 115] width 19 height 19
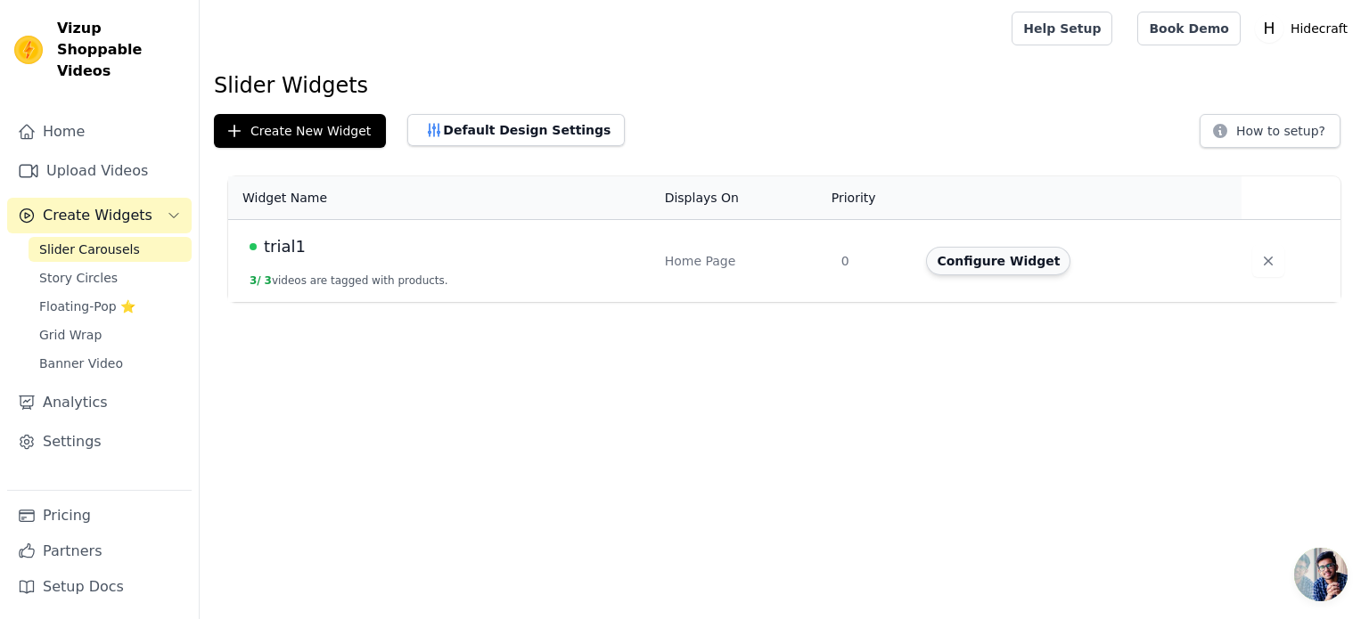
click at [984, 258] on button "Configure Widget" at bounding box center [998, 261] width 144 height 29
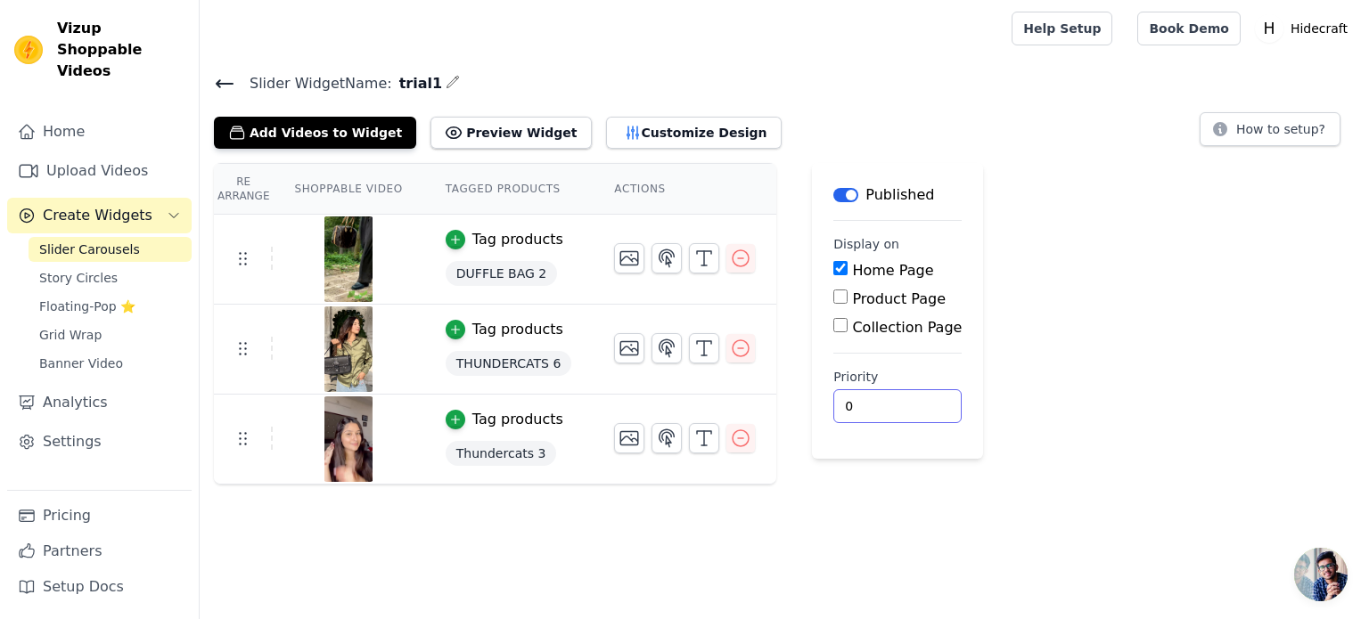
click at [842, 413] on input "0" at bounding box center [897, 406] width 128 height 34
click at [1260, 139] on button "How to setup?" at bounding box center [1269, 129] width 141 height 34
click at [506, 135] on button "Preview Widget" at bounding box center [510, 133] width 160 height 32
click at [1327, 577] on span "Open chat" at bounding box center [1320, 574] width 53 height 53
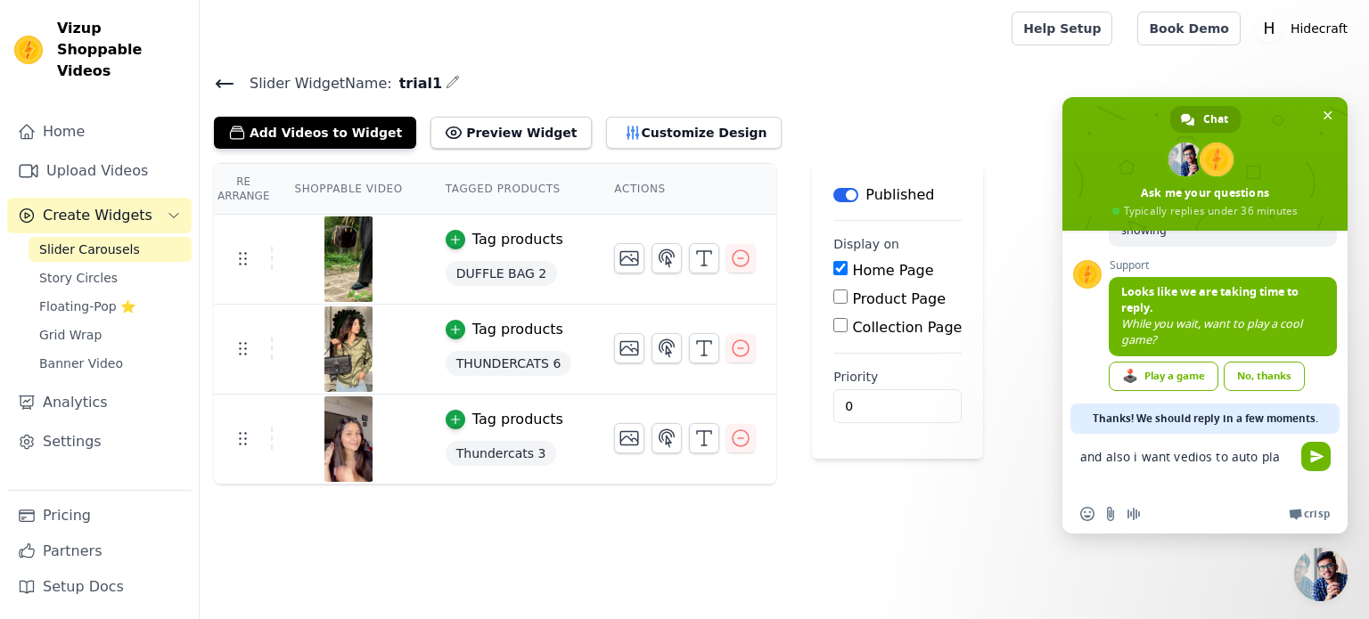
type textarea "and also i want vedios to auto play"
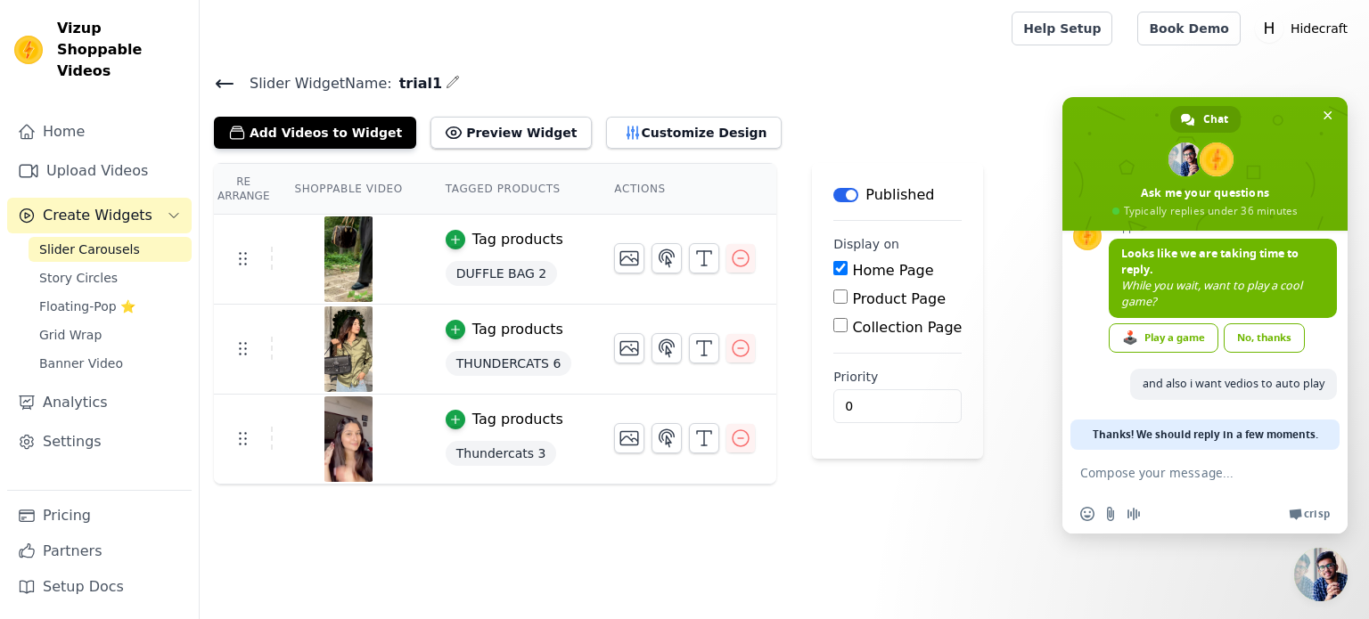
scroll to position [235, 0]
